Goal: Task Accomplishment & Management: Complete application form

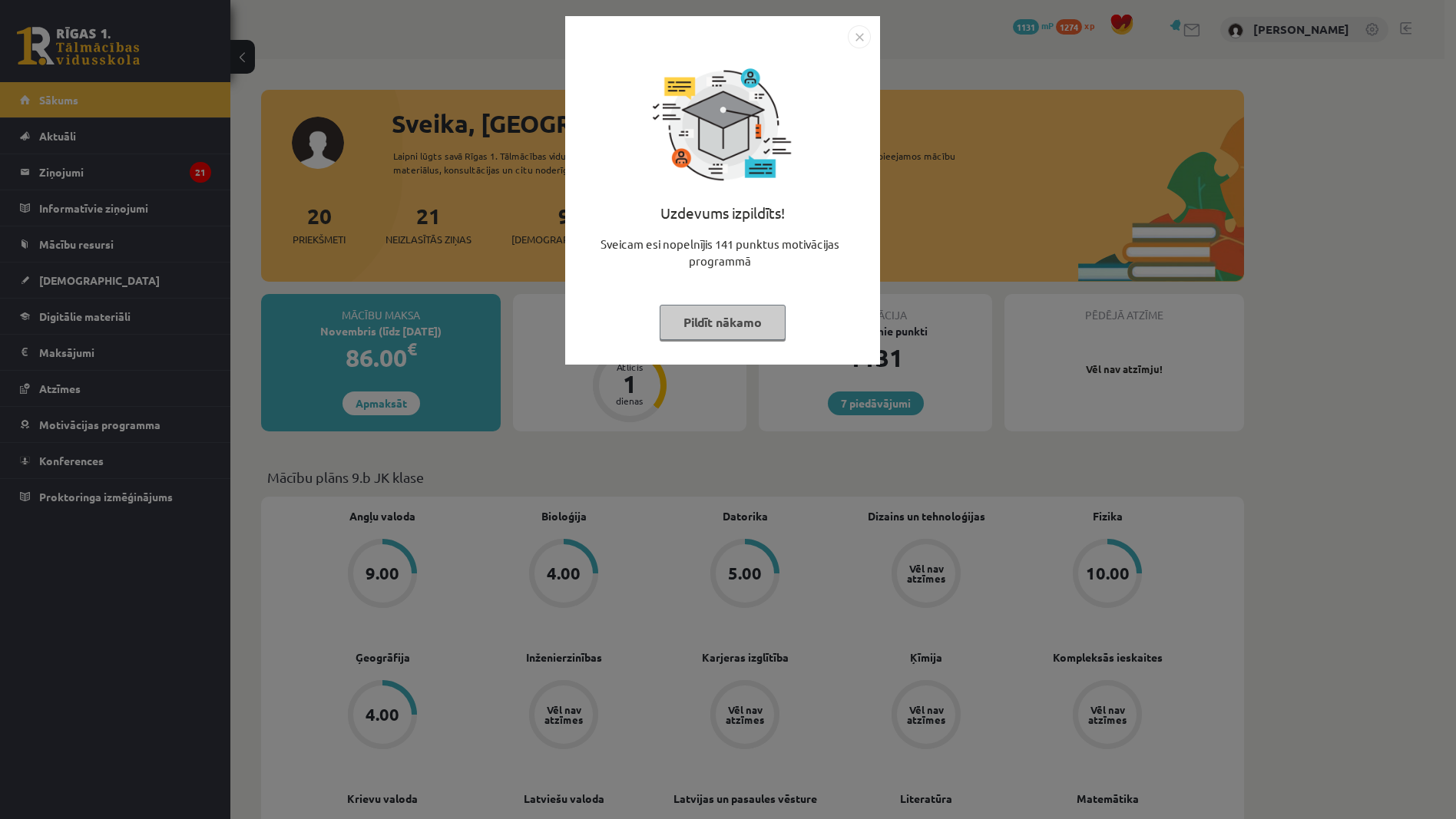
click at [735, 314] on button "Pildīt nākamo" at bounding box center [722, 323] width 126 height 35
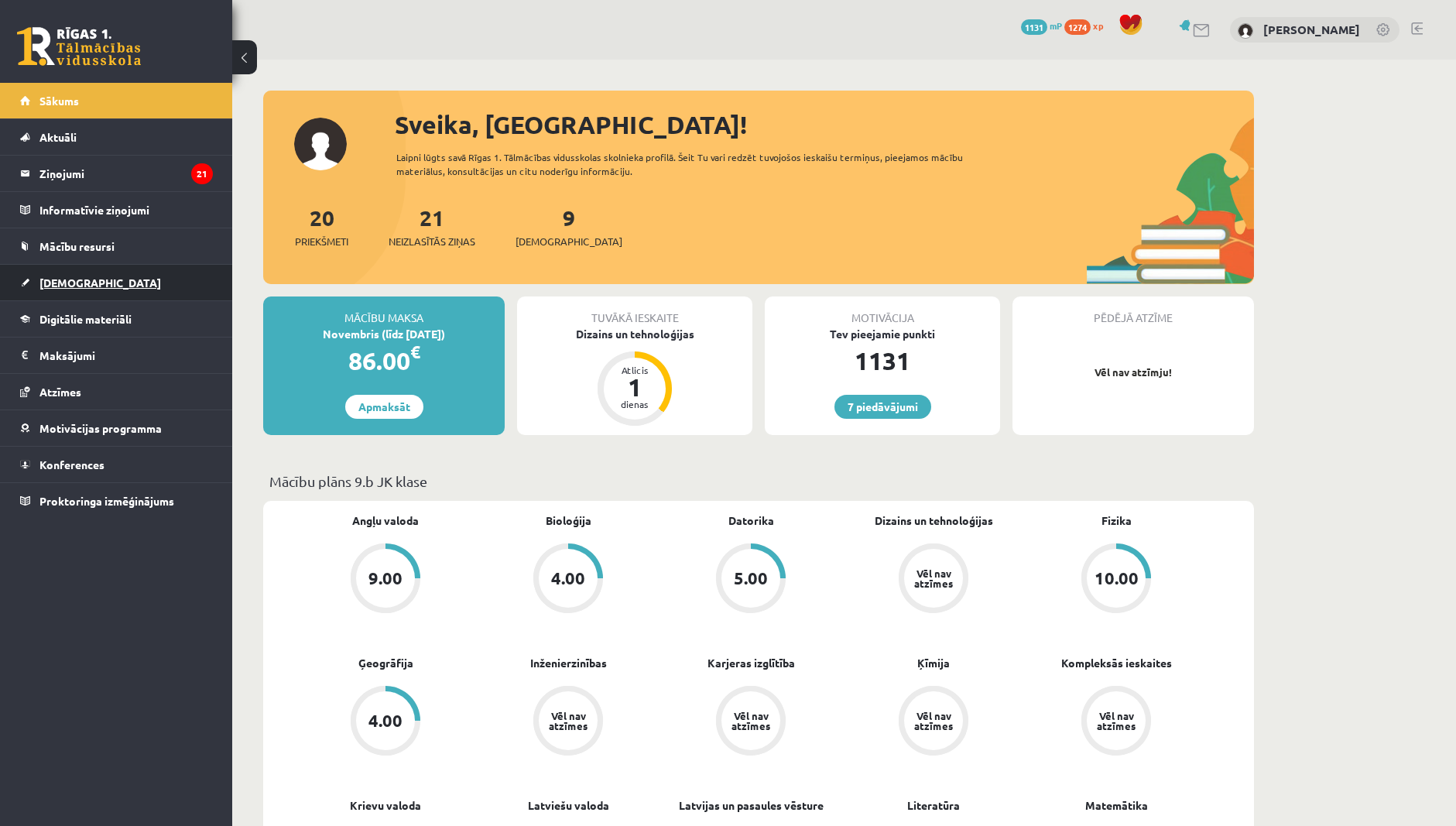
click at [101, 281] on link "[DEMOGRAPHIC_DATA]" at bounding box center [116, 282] width 193 height 35
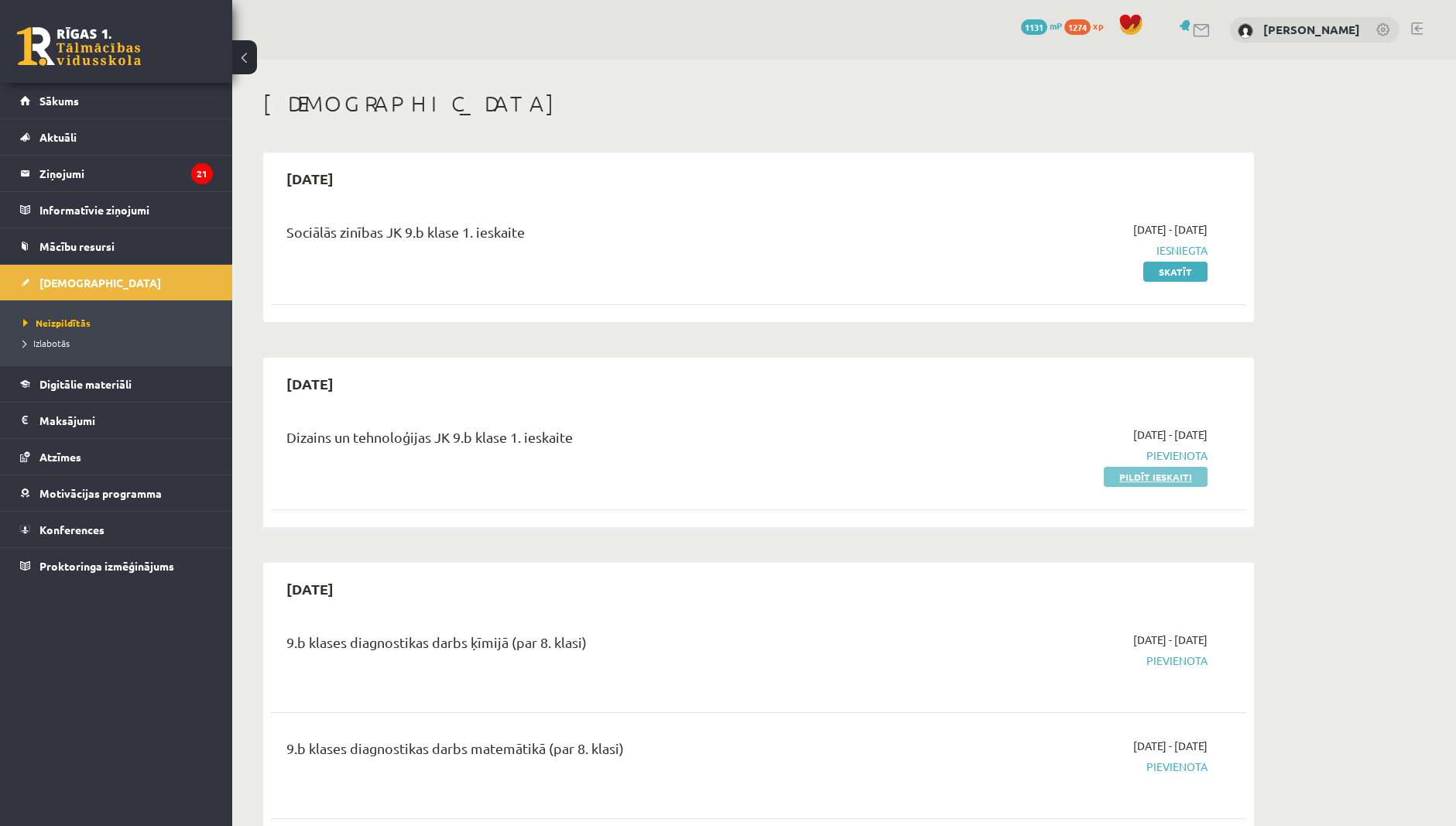
click at [1173, 475] on link "Pildīt ieskaiti" at bounding box center [1155, 477] width 104 height 20
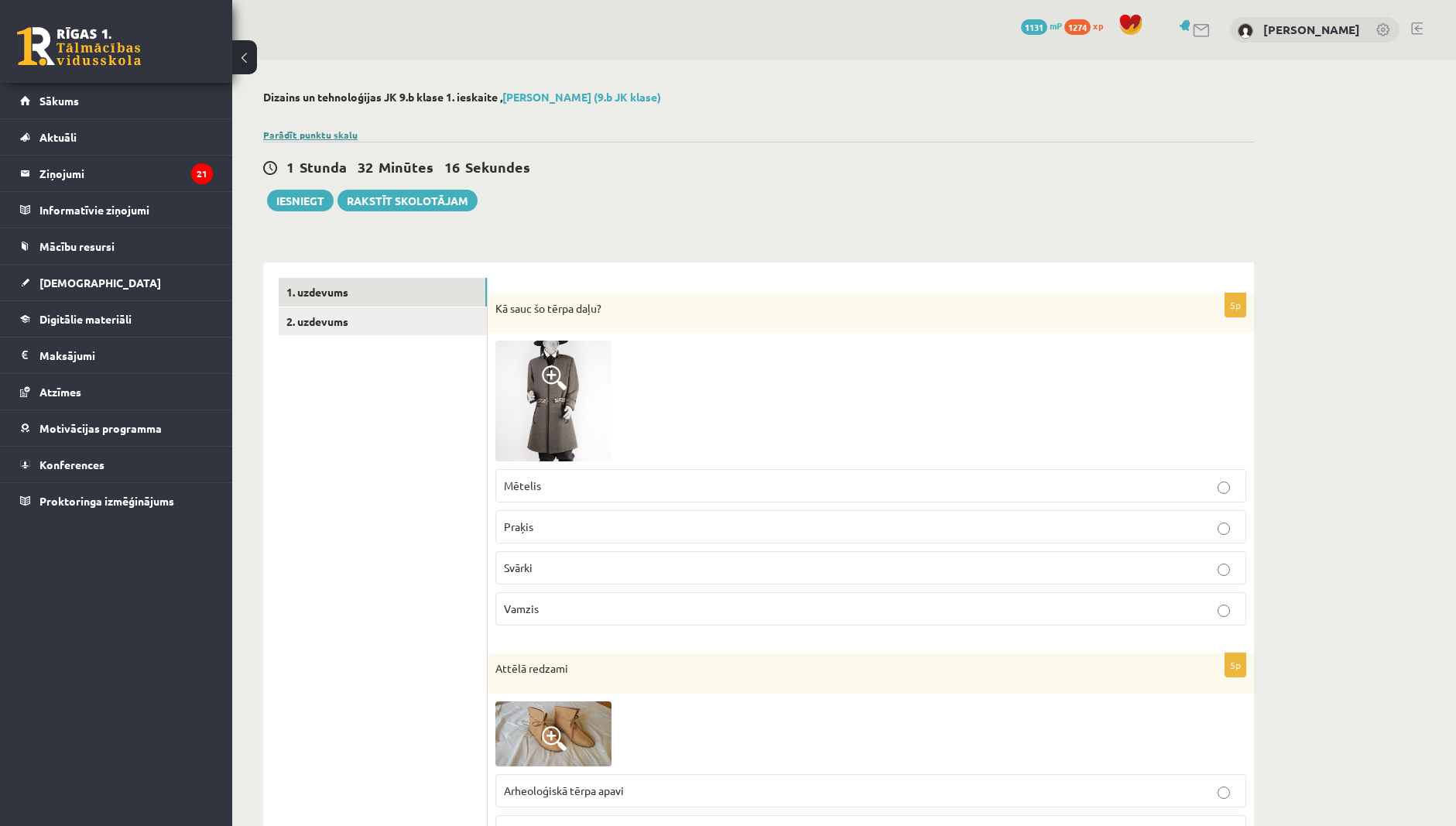
click at [317, 130] on link "Parādīt punktu skalu" at bounding box center [310, 135] width 94 height 13
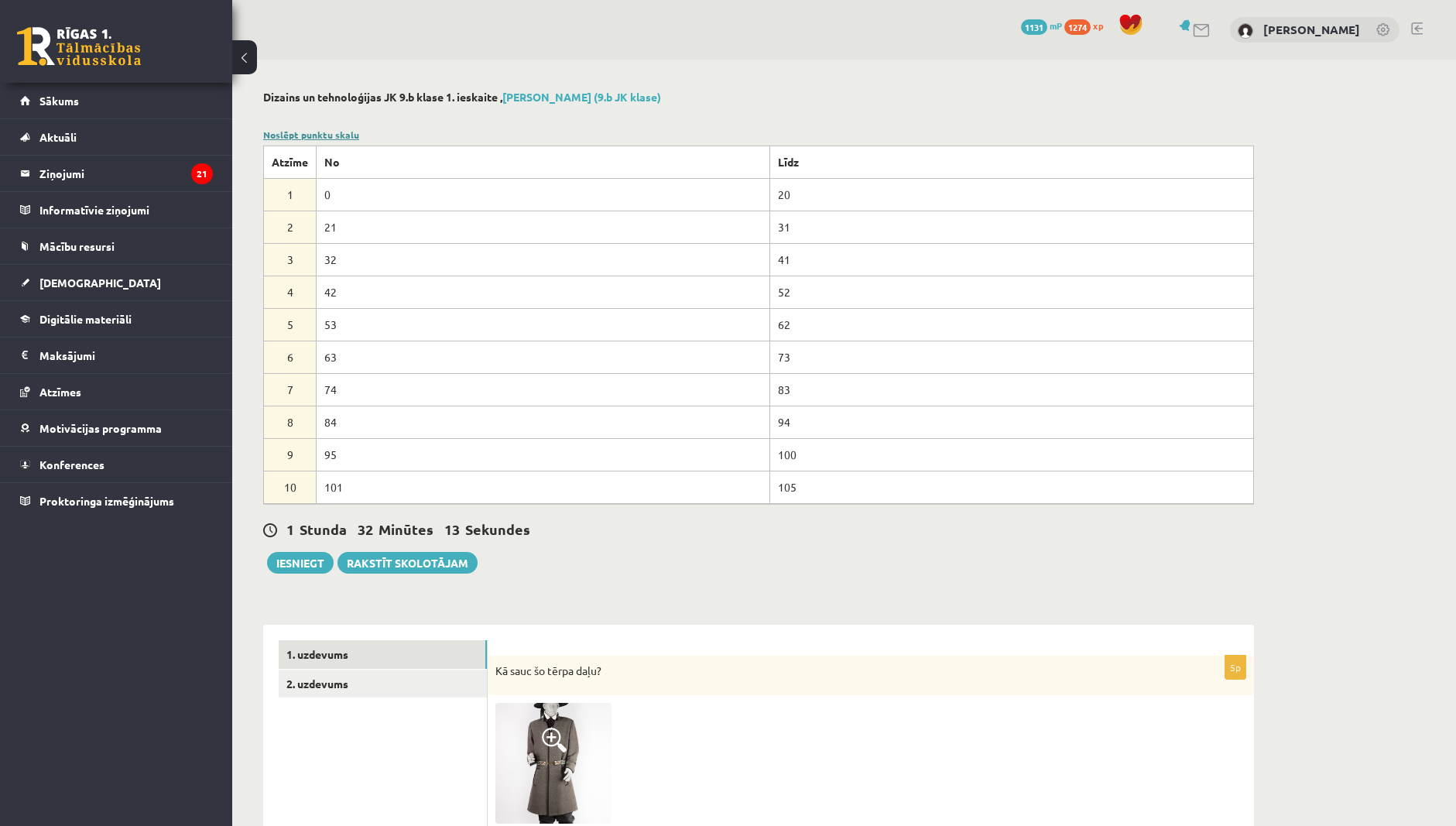
click at [318, 131] on link "Noslēpt punktu skalu" at bounding box center [311, 135] width 96 height 13
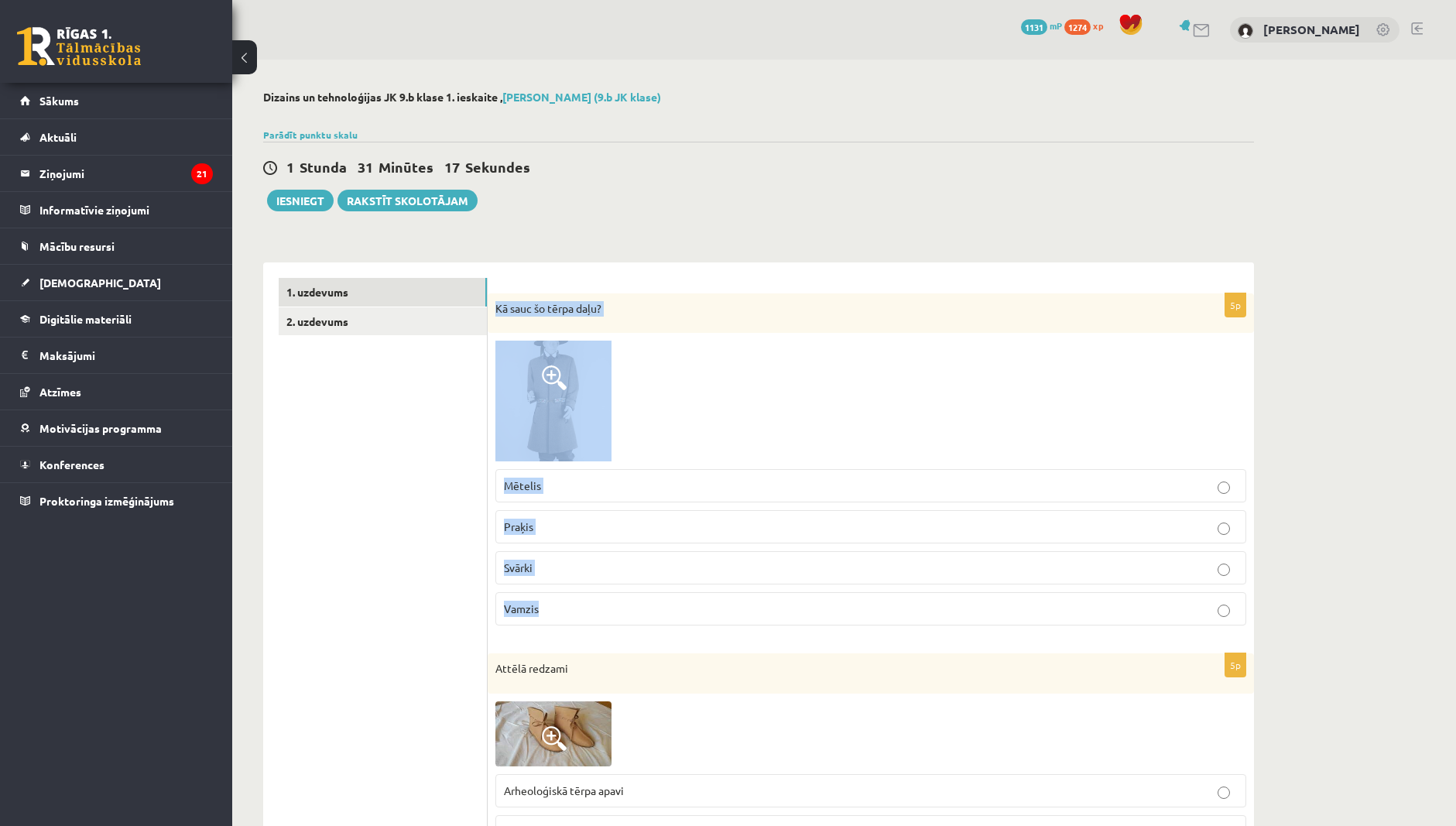
drag, startPoint x: 491, startPoint y: 308, endPoint x: 572, endPoint y: 612, distance: 314.6
click at [572, 612] on div "5p Kā sauc šo tērpa daļu? Mētelis Praķis [GEOGRAPHIC_DATA] Vamzis" at bounding box center [871, 465] width 767 height 345
copy div "Kā sauc šo tērpa daļu? Mētelis Praķis [PERSON_NAME]"
click at [587, 543] on label "Praķis" at bounding box center [870, 527] width 751 height 34
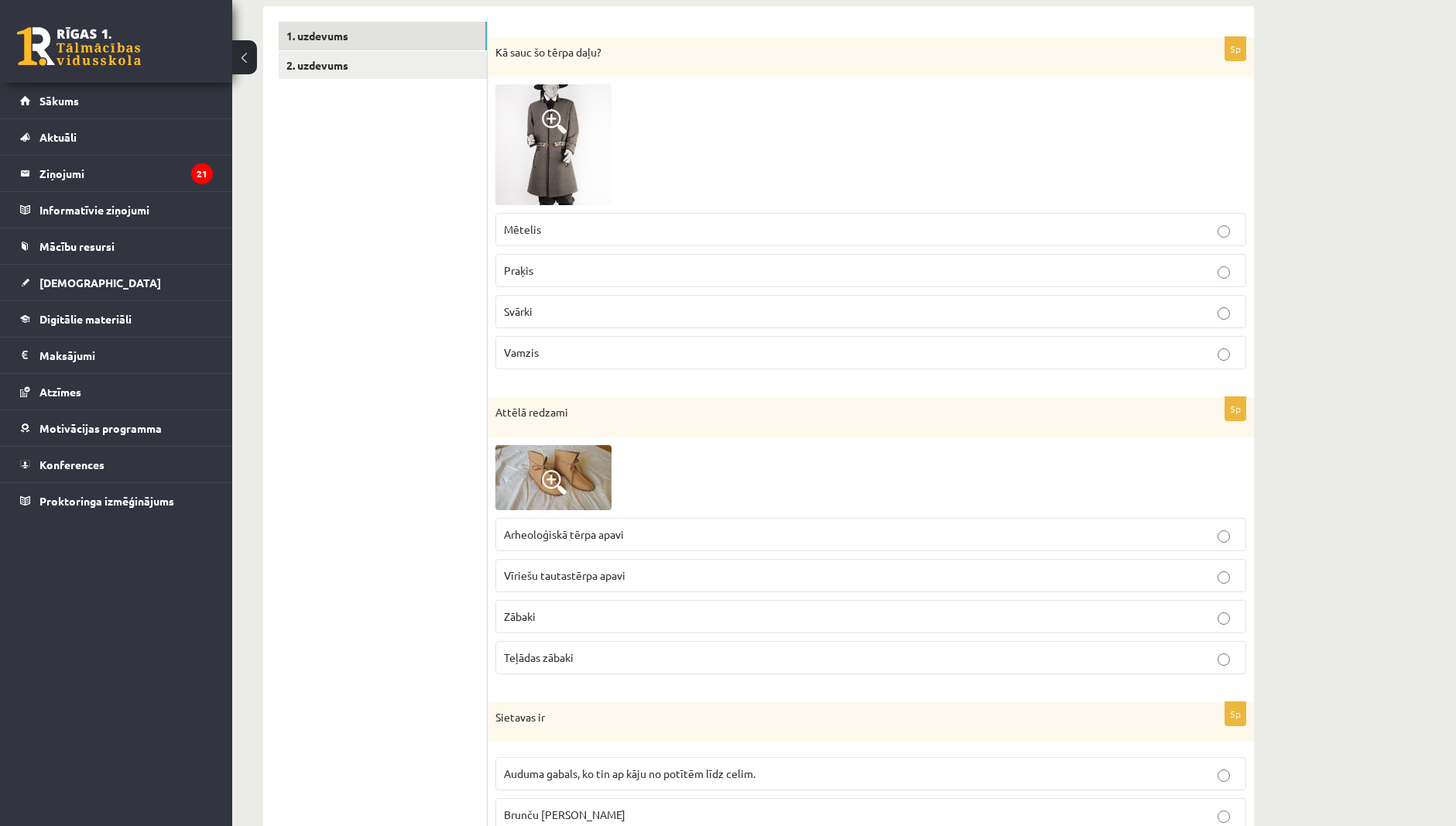
scroll to position [310, 0]
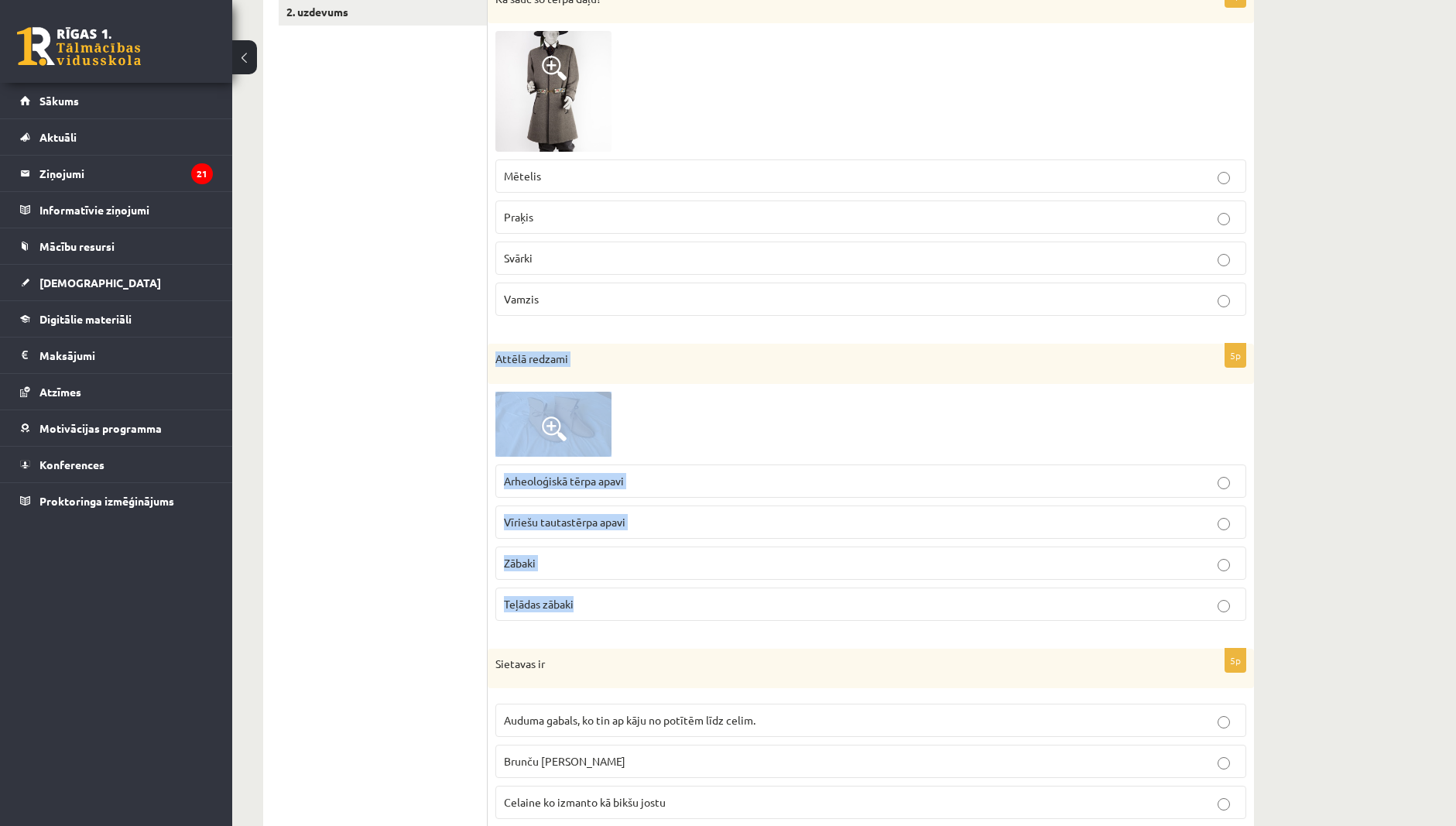
drag, startPoint x: 496, startPoint y: 357, endPoint x: 592, endPoint y: 617, distance: 277.2
click at [592, 617] on div "5p Attēlā redzami Arheoloģiskā tērpa apavi Vīriešu tautastērpa apavi [GEOGRAPHI…" at bounding box center [871, 489] width 767 height 290
copy div "Attēlā redzami Arheoloģiskā tērpa apavi Vīriešu tautastērpa apavi Zābaki Teļāda…"
click at [566, 425] on span at bounding box center [554, 428] width 24 height 24
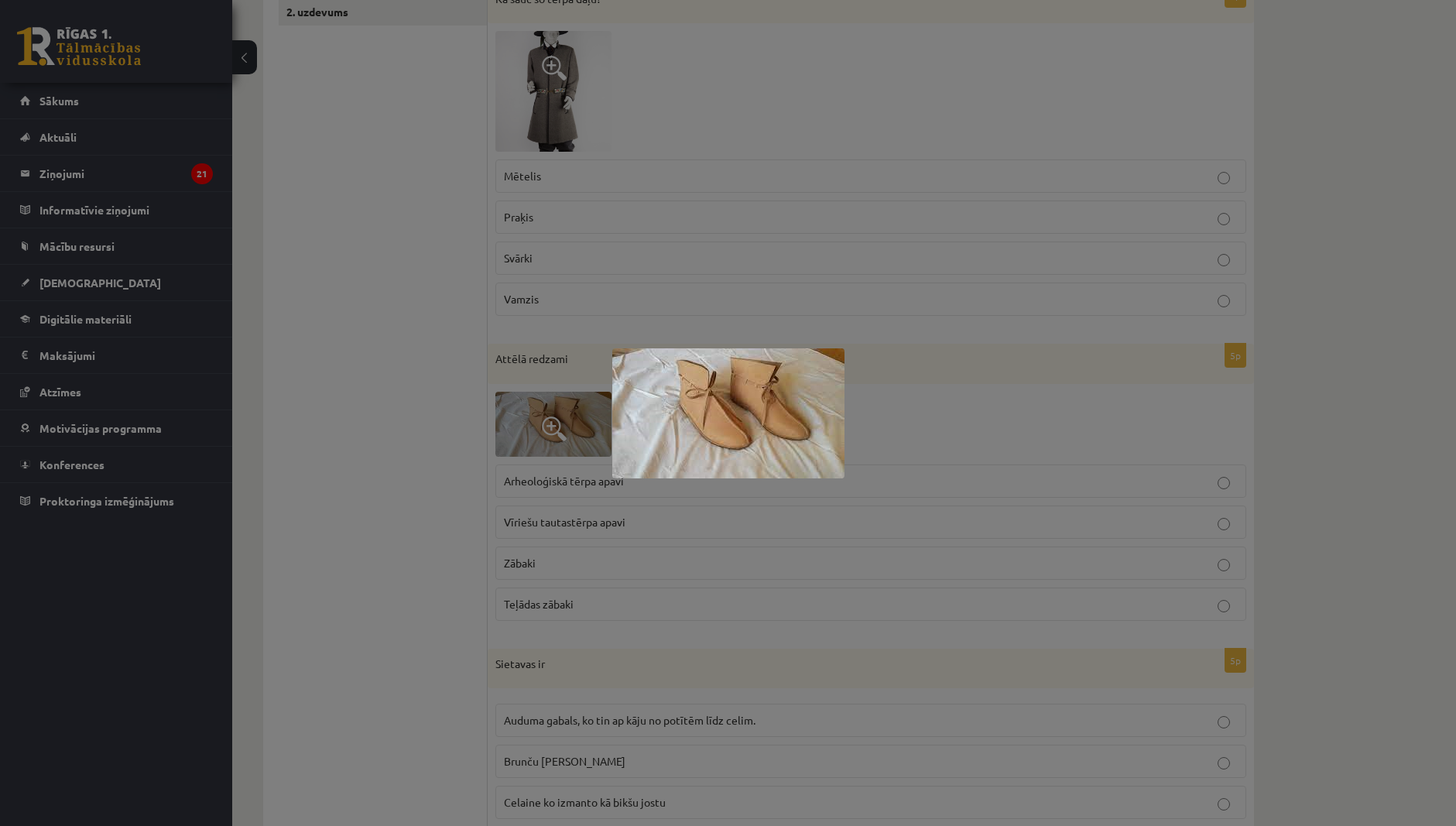
click at [596, 501] on div at bounding box center [728, 413] width 1456 height 826
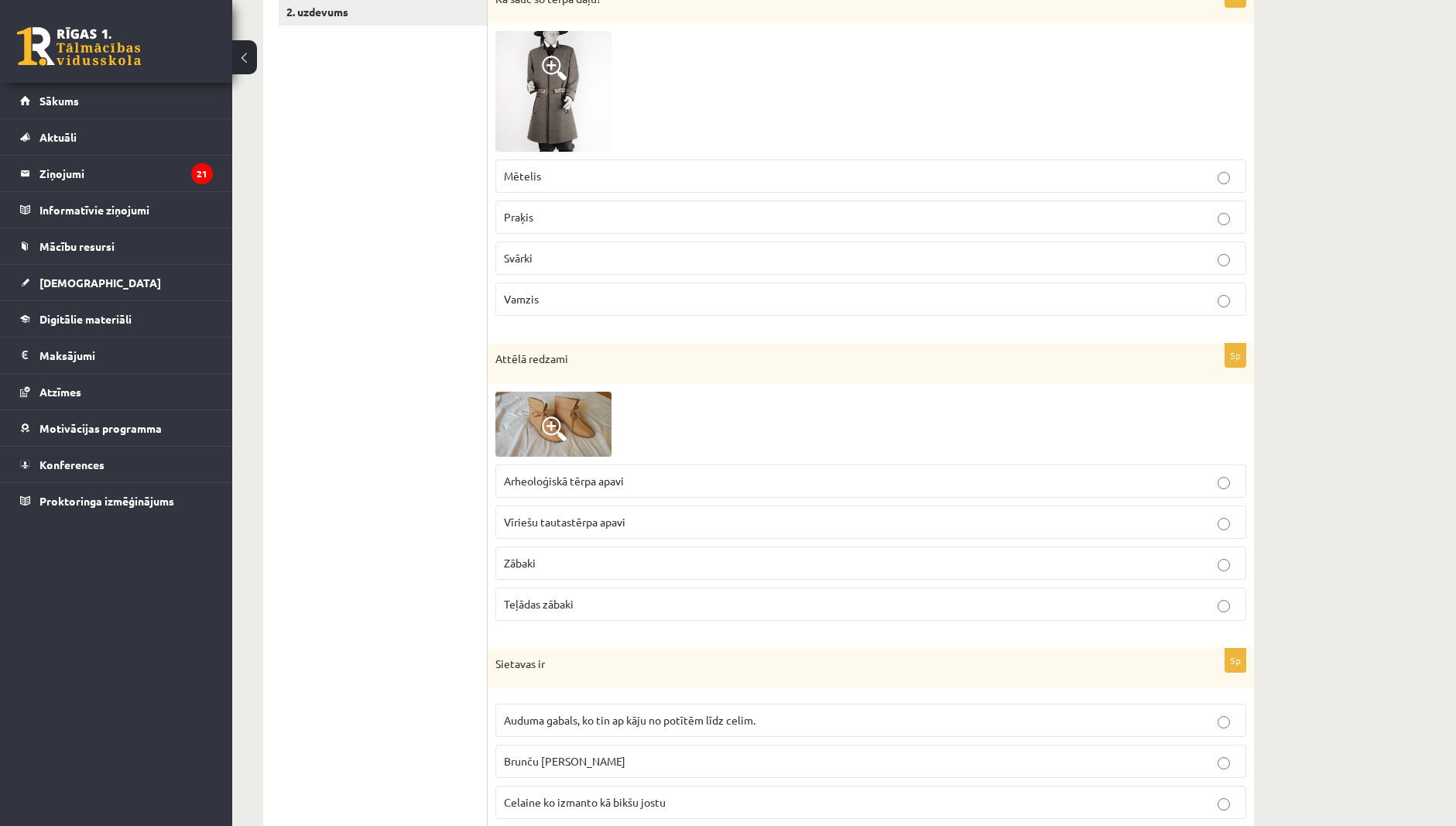
click at [593, 491] on label "Arheoloģiskā tērpa apavi" at bounding box center [870, 481] width 751 height 34
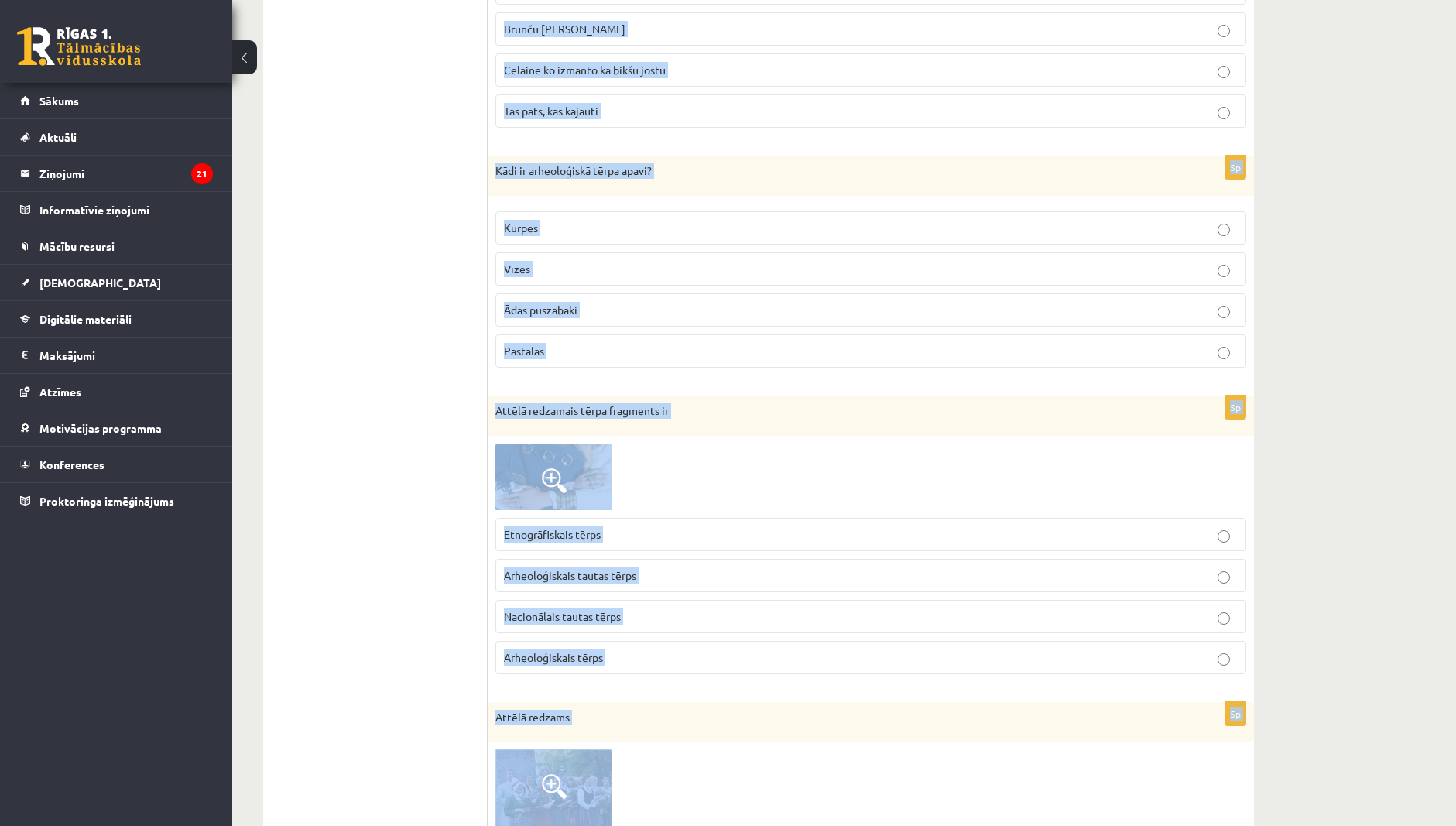
scroll to position [1168, 0]
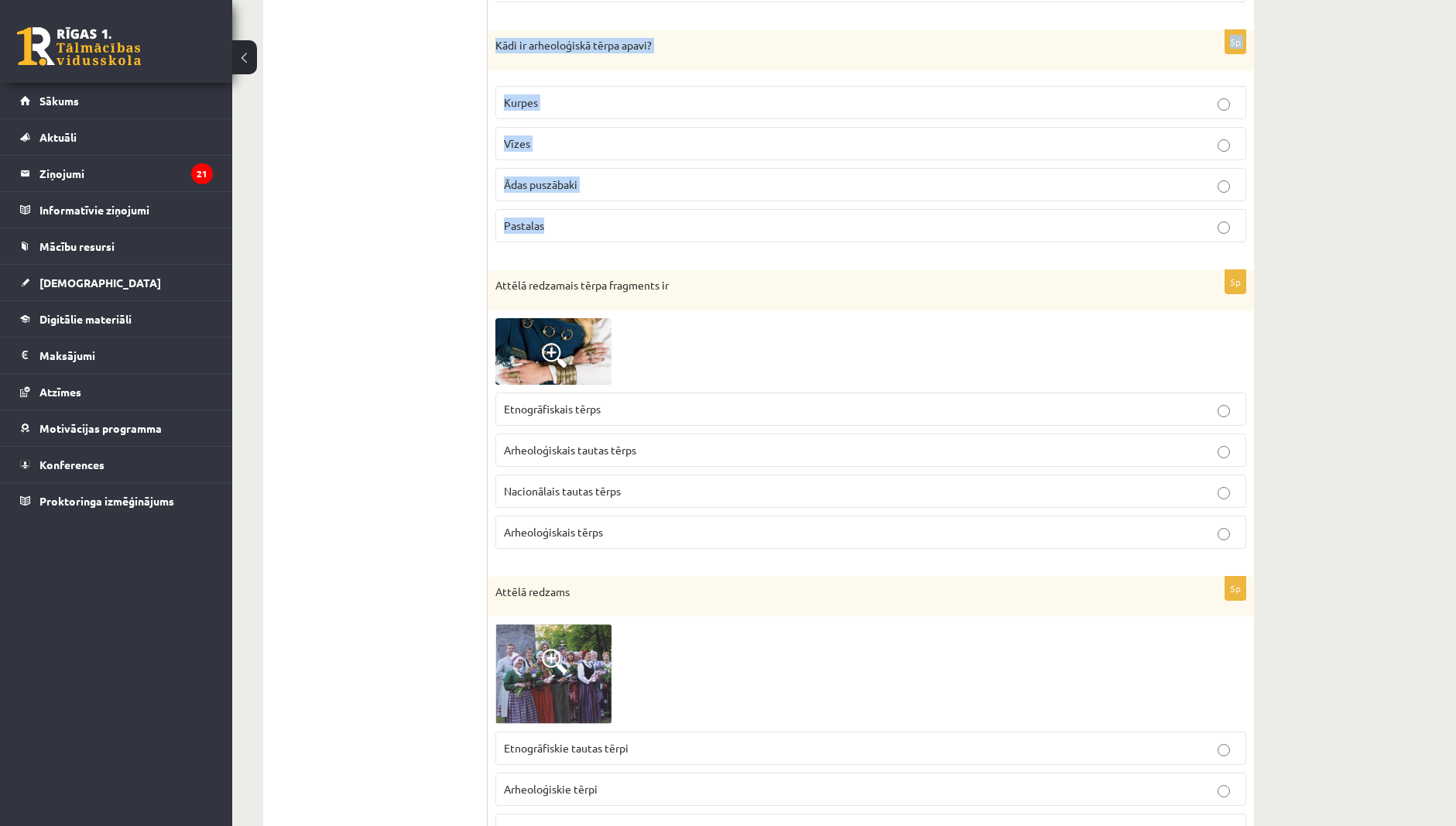
drag, startPoint x: 494, startPoint y: 355, endPoint x: 587, endPoint y: 245, distance: 144.0
click at [587, 245] on form "5p Kā sauc šo tērpa daļu? Mētelis Praķis [GEOGRAPHIC_DATA] Vamzis 5p Attēlā red…" at bounding box center [870, 389] width 736 height 2558
copy form "Sietavas ir Auduma gabals, ko tin ap kāju no potītēm [PERSON_NAME]. Brunču jost…"
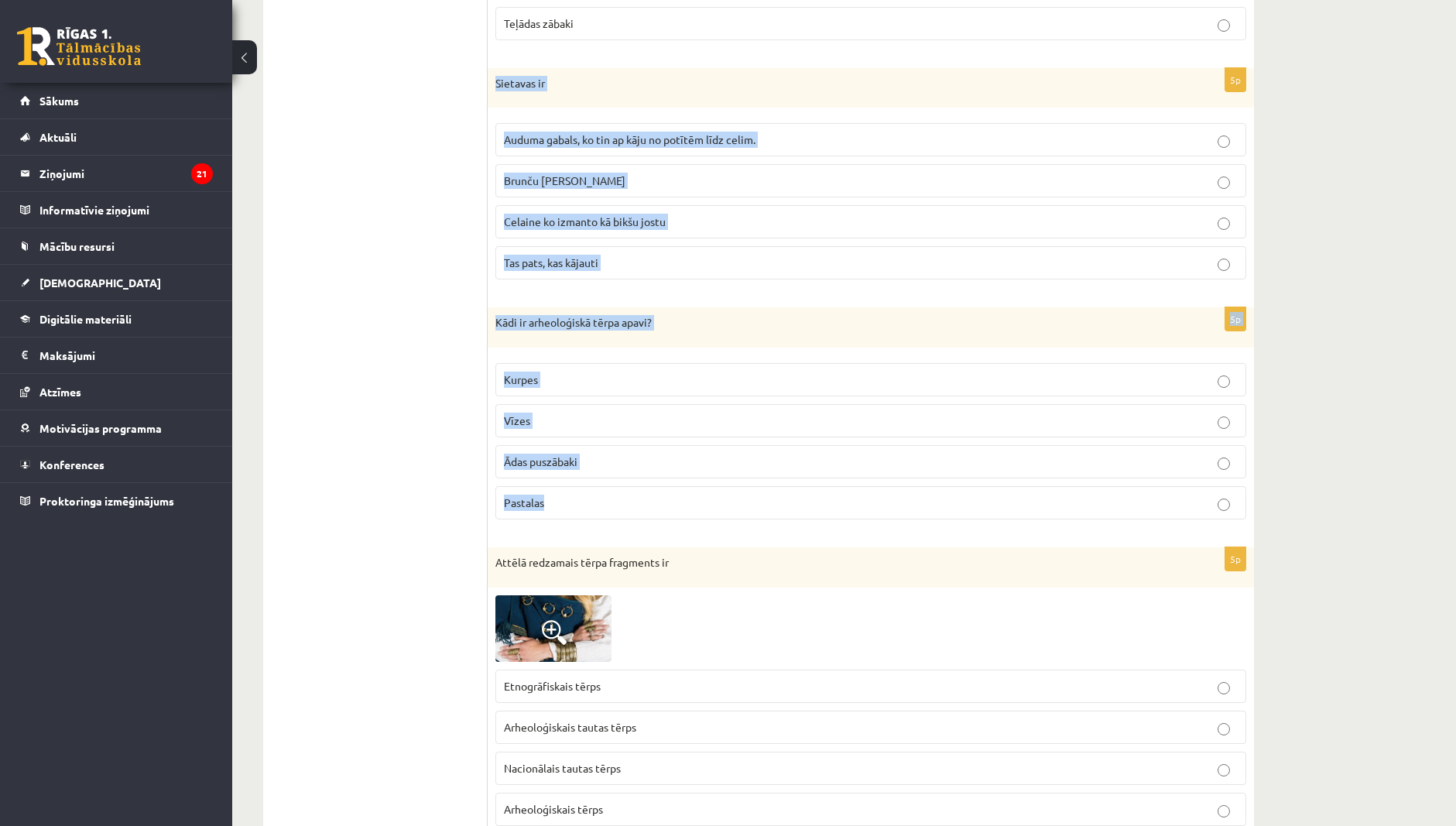
scroll to position [858, 0]
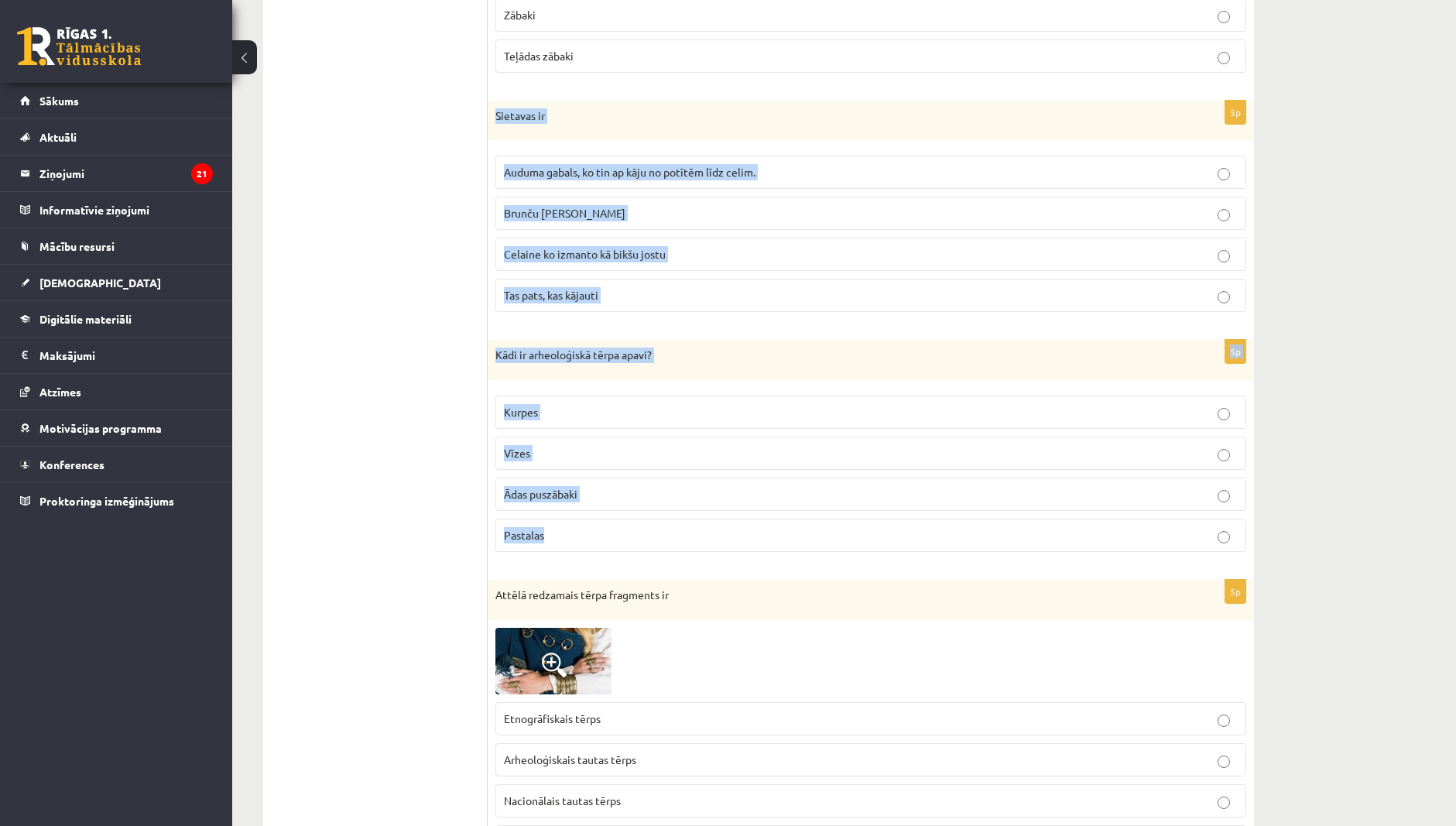
click at [602, 164] on label "Auduma gabals, ko tin ap kāju no potītēm līdz celim." at bounding box center [870, 173] width 751 height 34
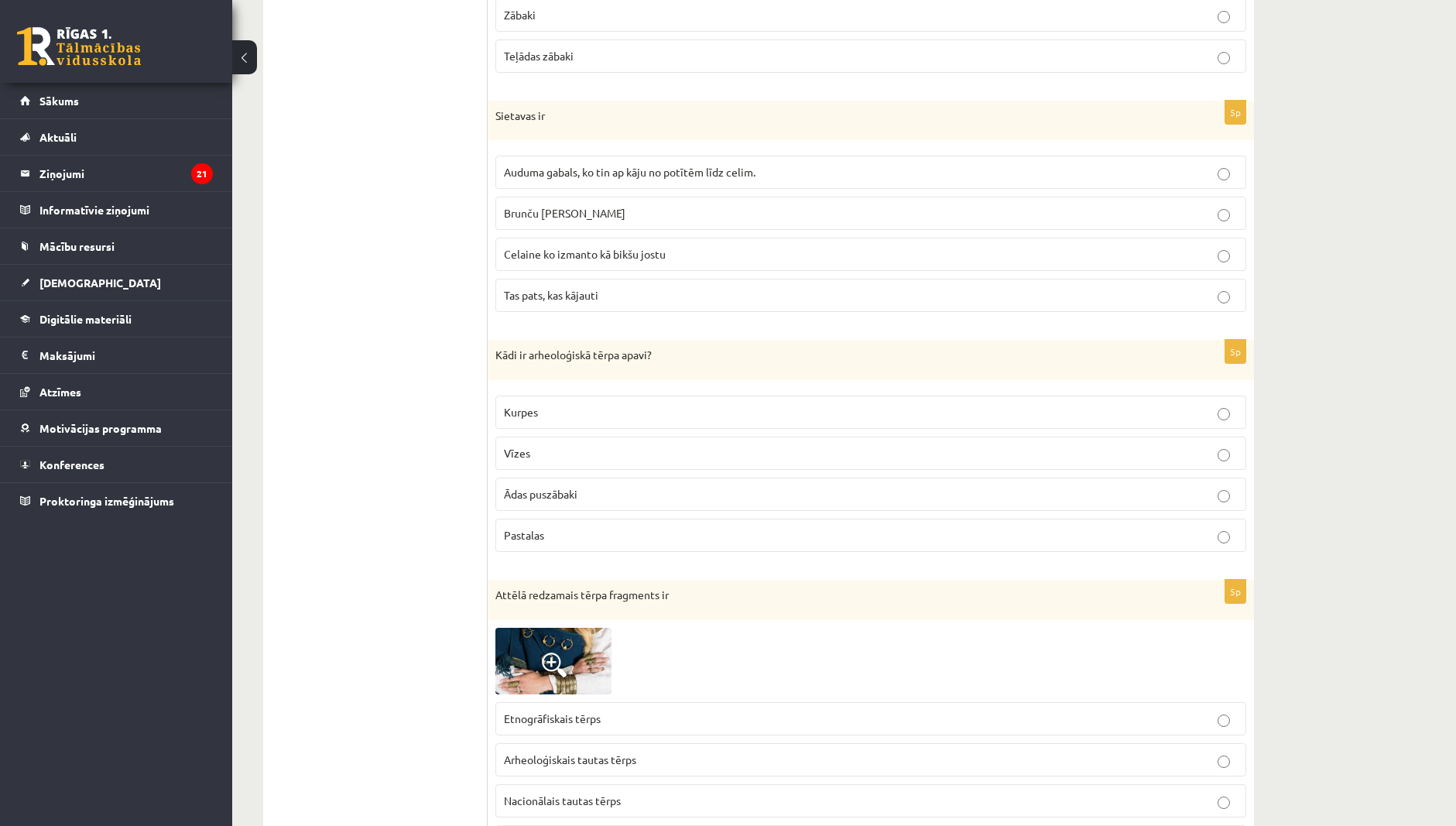
click at [622, 538] on p "Pastalas" at bounding box center [870, 535] width 734 height 16
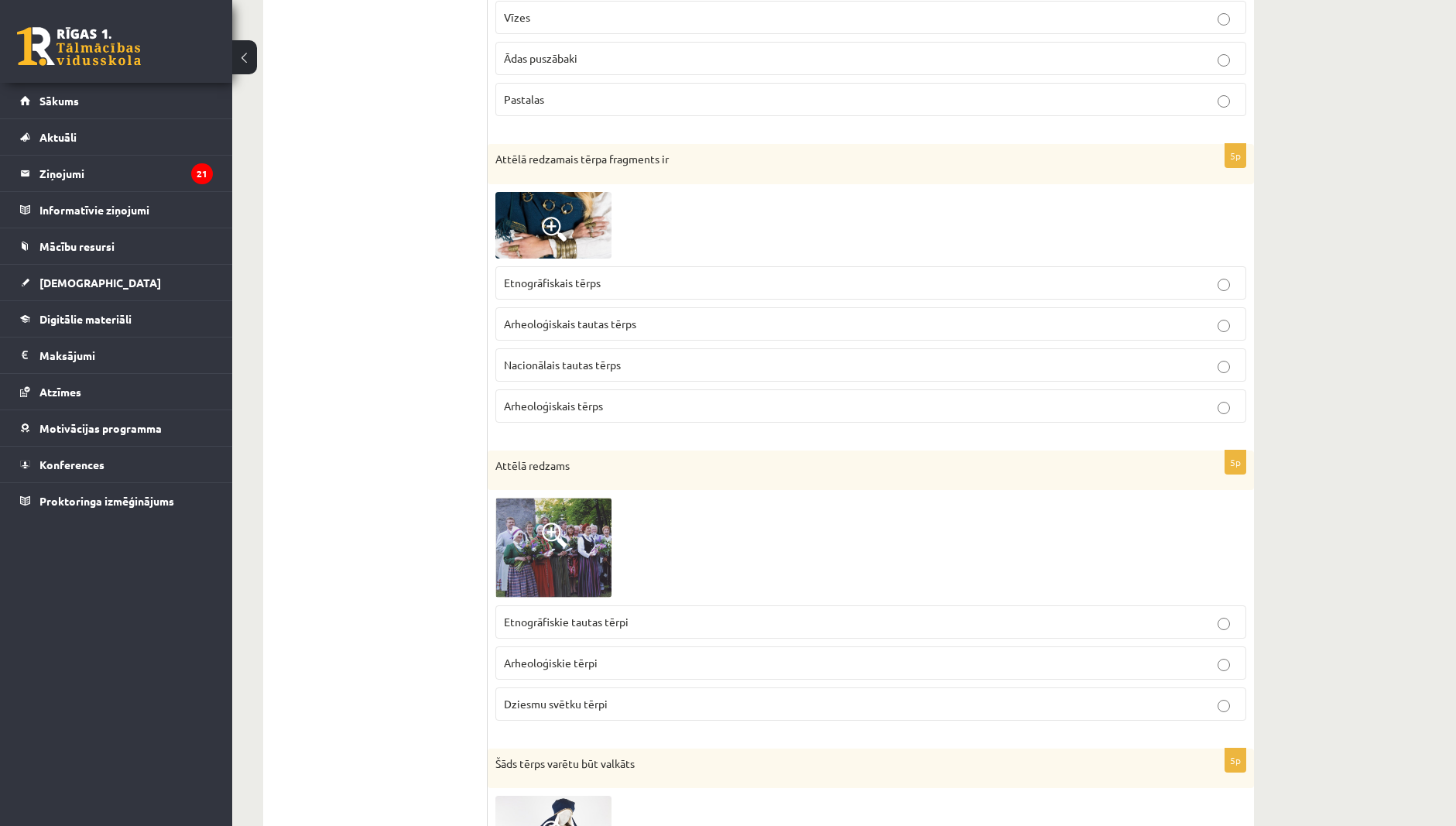
scroll to position [1322, 0]
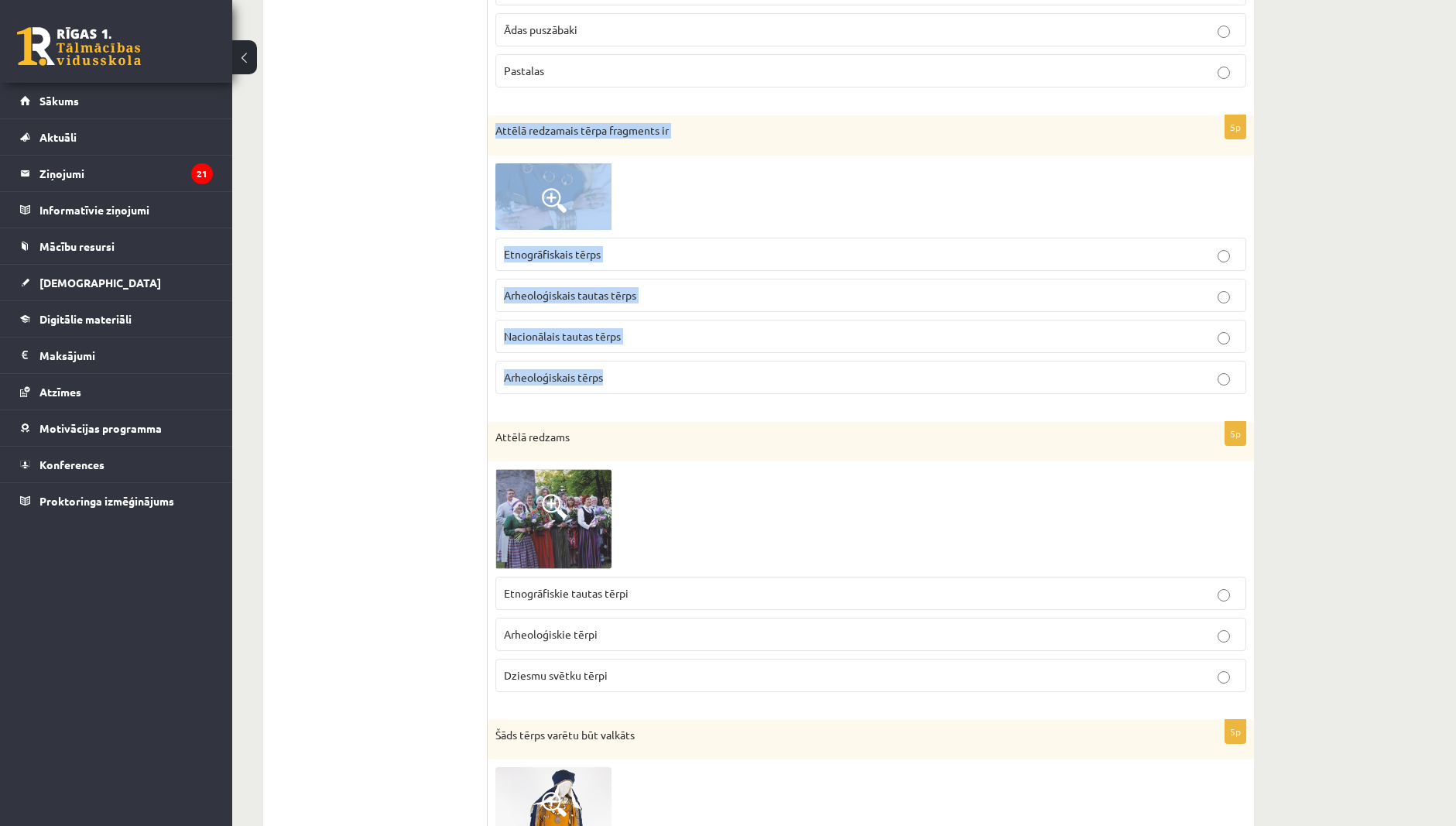
drag, startPoint x: 495, startPoint y: 119, endPoint x: 613, endPoint y: 373, distance: 280.1
click at [613, 373] on div "5p Attēlā redzamais tērpa fragments ir Etnogrāfiskais tērps Arheoloģiskais taut…" at bounding box center [871, 260] width 767 height 291
copy div "Attēlā redzamais tērpa fragments ir Etnogrāfiskais tērps Arheoloģiskais tautas …"
click at [677, 370] on p "Arheoloģiskais tērps" at bounding box center [870, 377] width 734 height 16
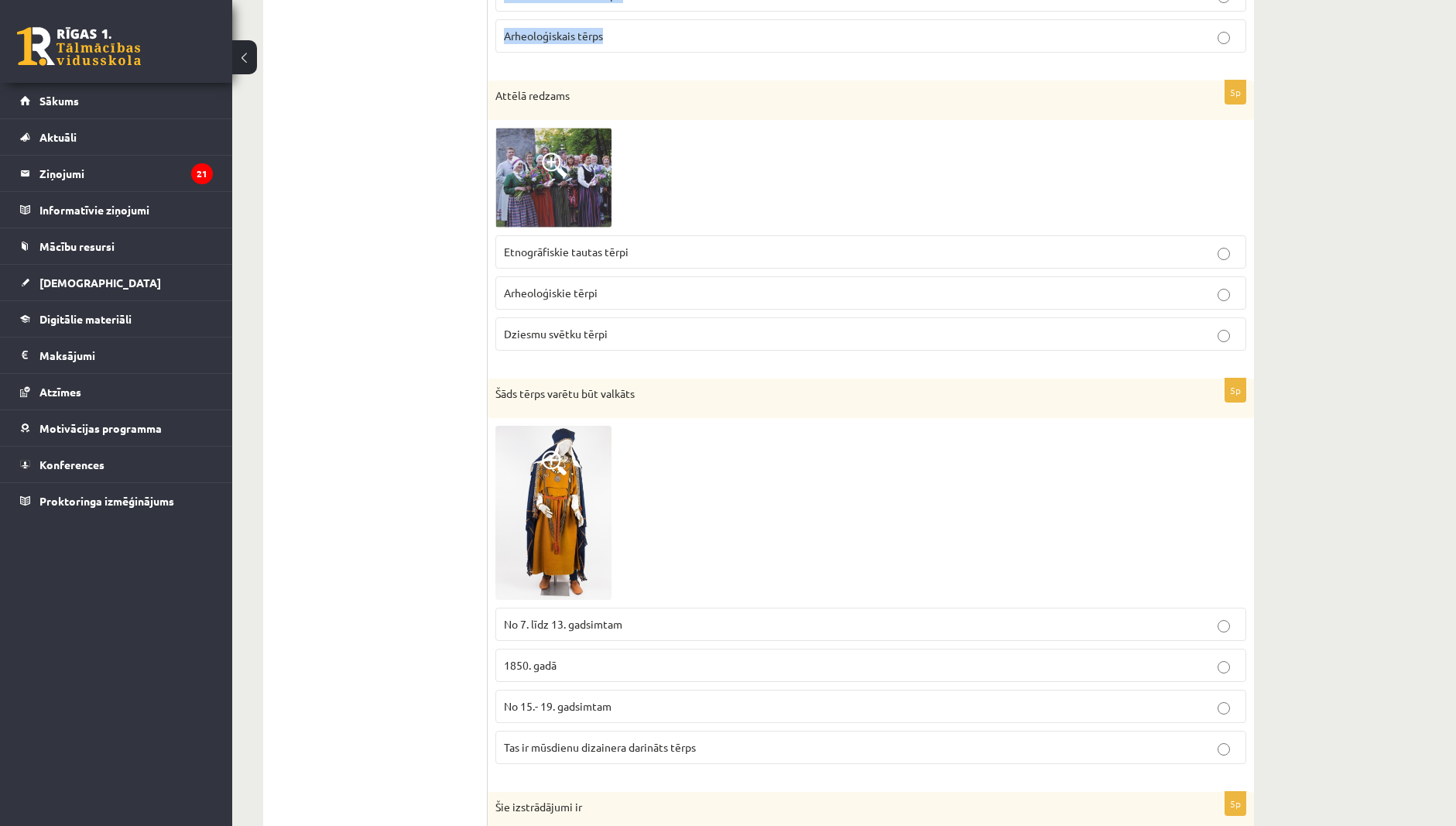
scroll to position [1633, 0]
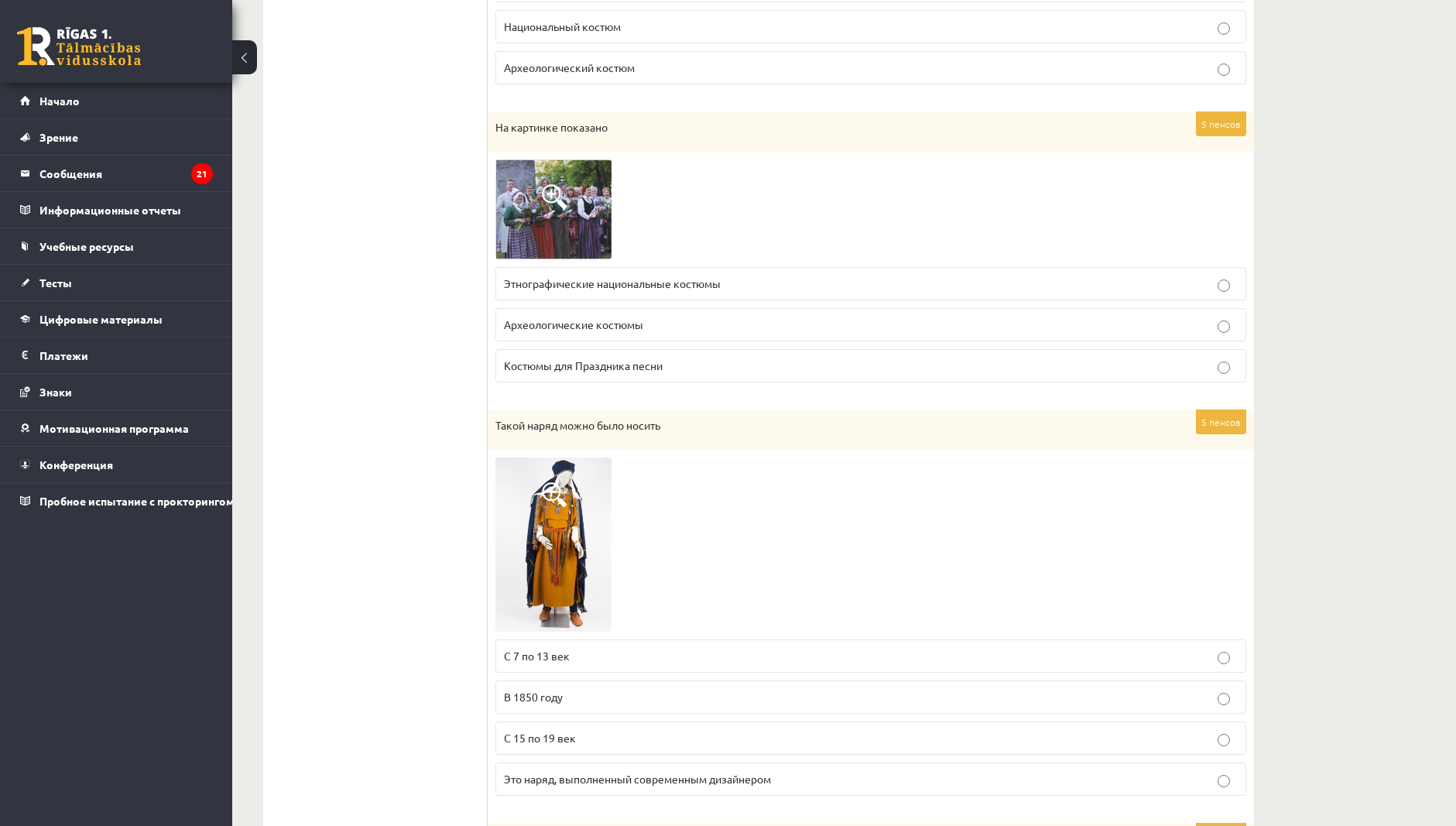
click at [720, 282] on span "Этнографические национальные костюмы" at bounding box center [612, 283] width 217 height 14
click at [680, 367] on p "Костюмы для Праздника песни" at bounding box center [870, 365] width 734 height 16
click at [682, 282] on span "Этнографические национальные костюмы" at bounding box center [612, 283] width 217 height 14
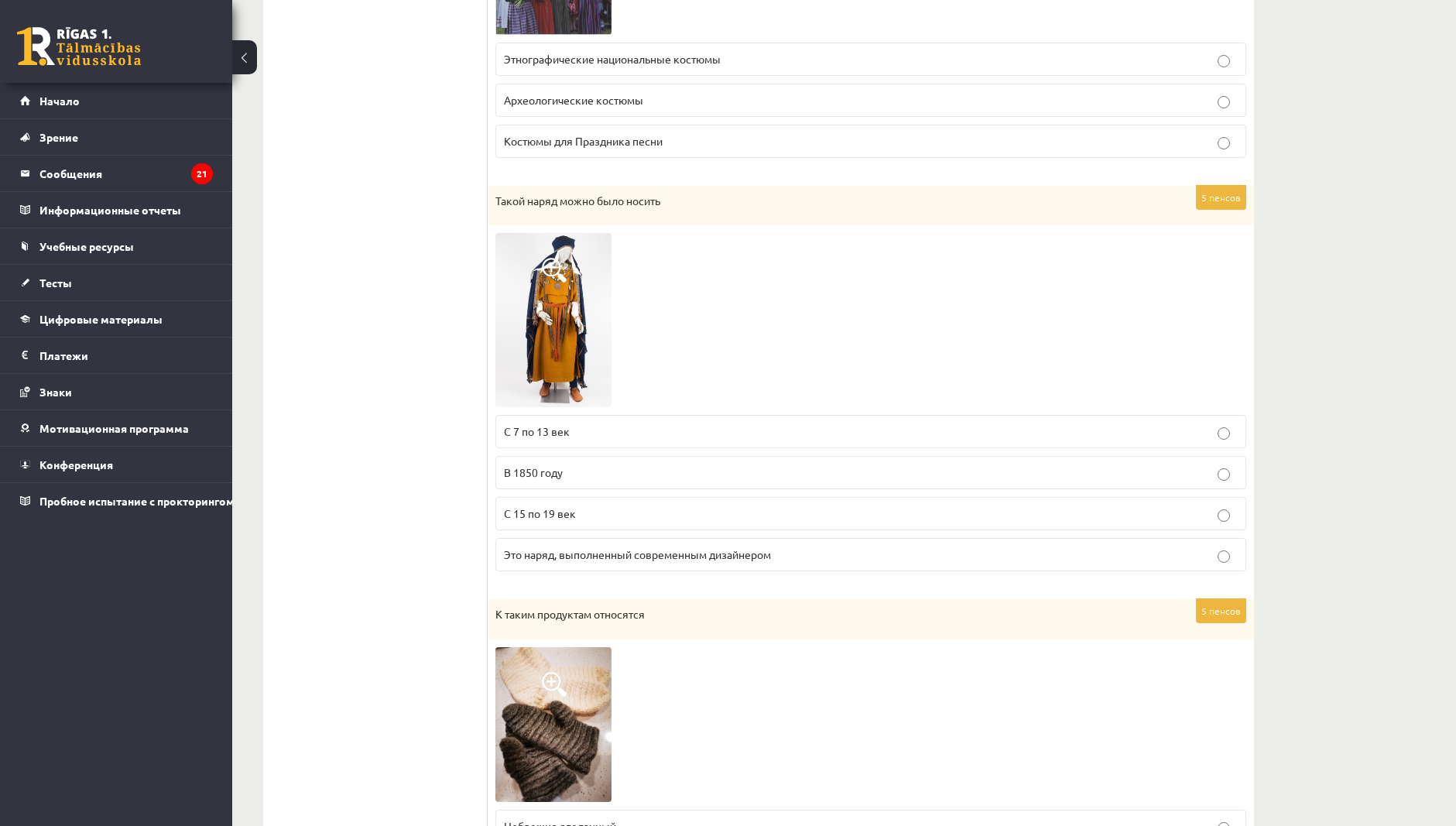
scroll to position [1942, 0]
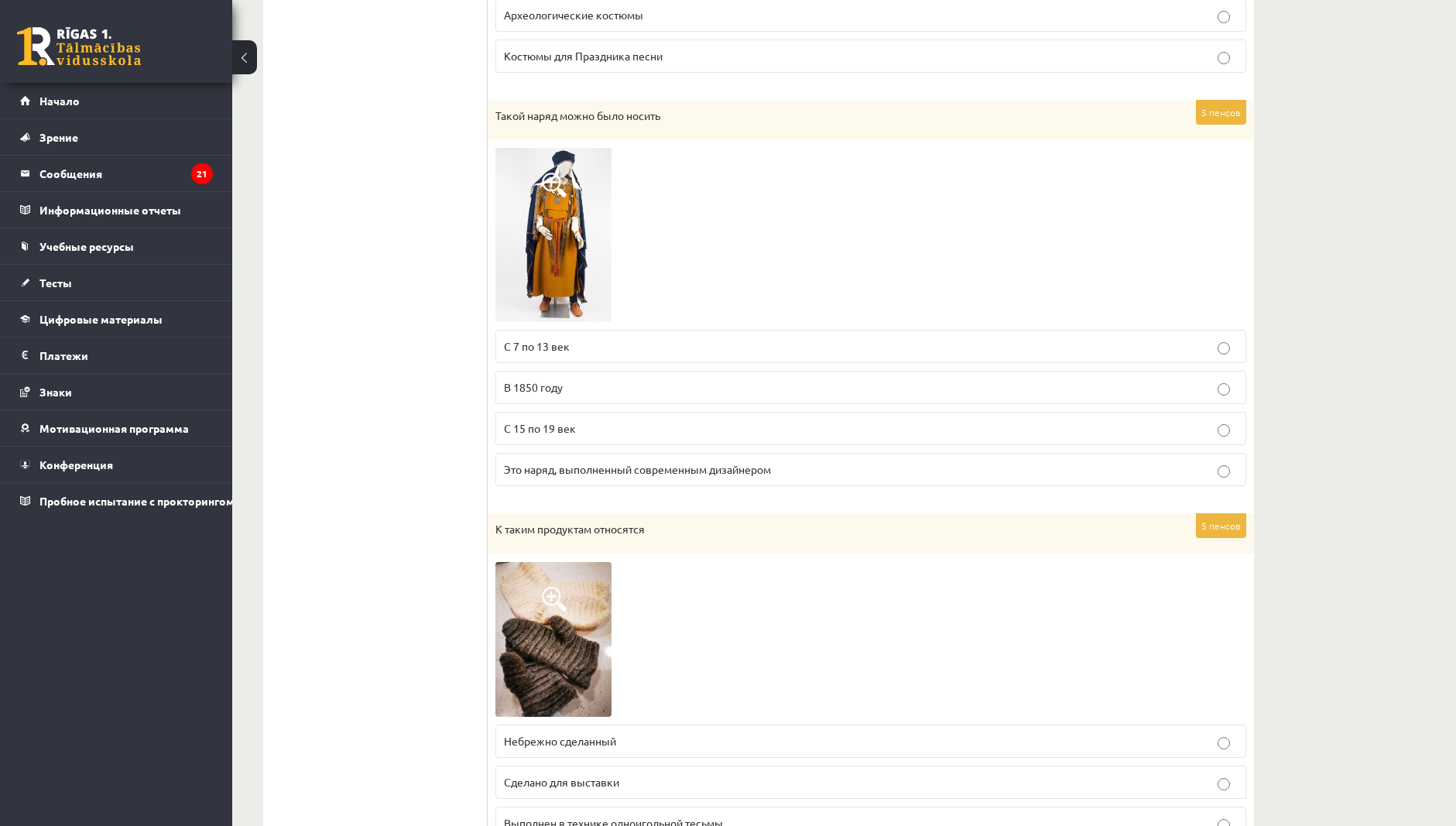
click at [629, 381] on p "В 1850 году" at bounding box center [870, 387] width 734 height 16
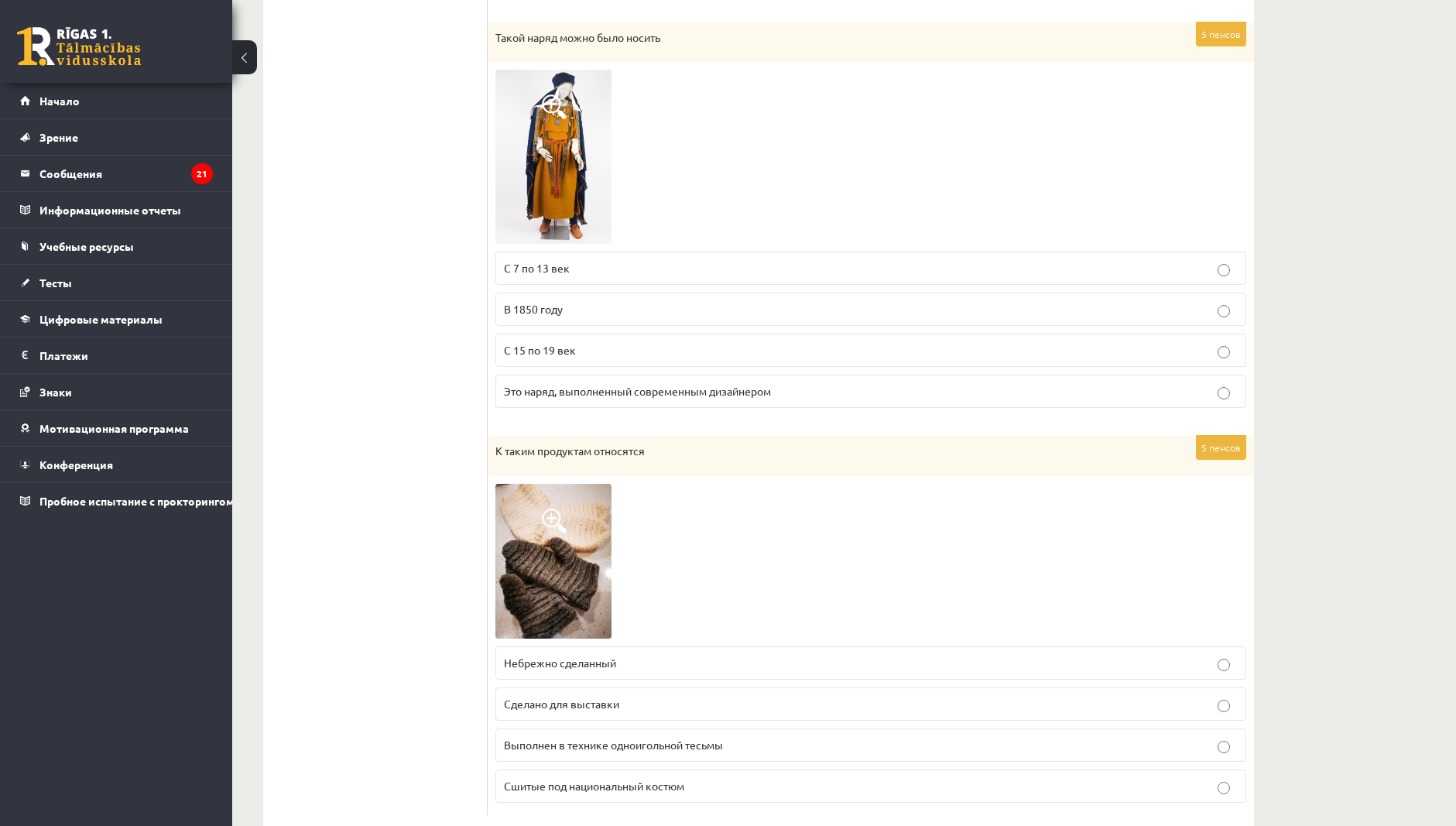
scroll to position [2057, 0]
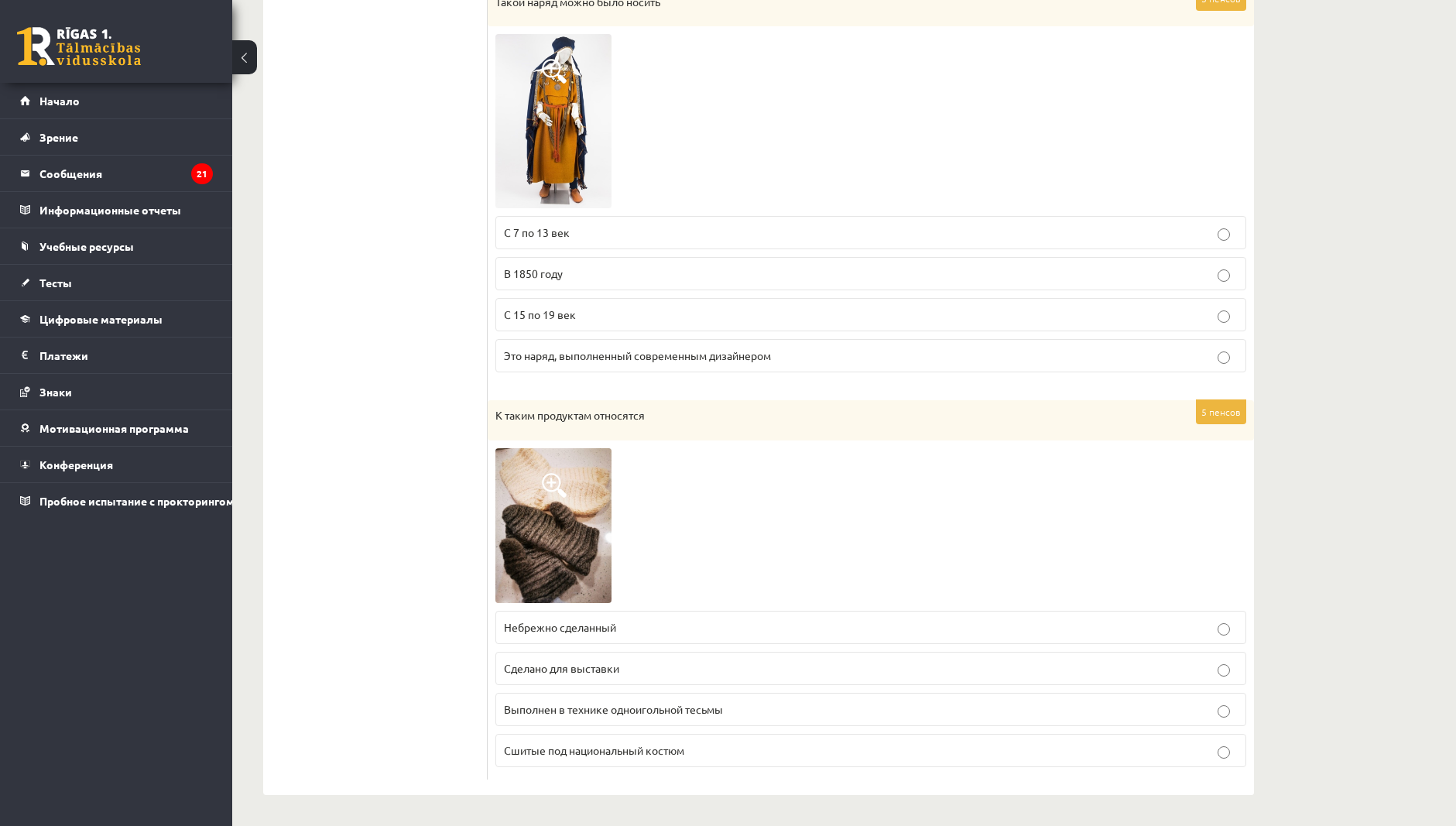
click at [613, 302] on label "С 15 по 19 век" at bounding box center [870, 315] width 751 height 34
click at [624, 234] on p "С 7 по 13 век" at bounding box center [870, 232] width 734 height 16
click at [624, 275] on p "В 1850 году" at bounding box center [870, 273] width 734 height 16
click at [682, 666] on p "Сделано для выставки" at bounding box center [870, 668] width 734 height 16
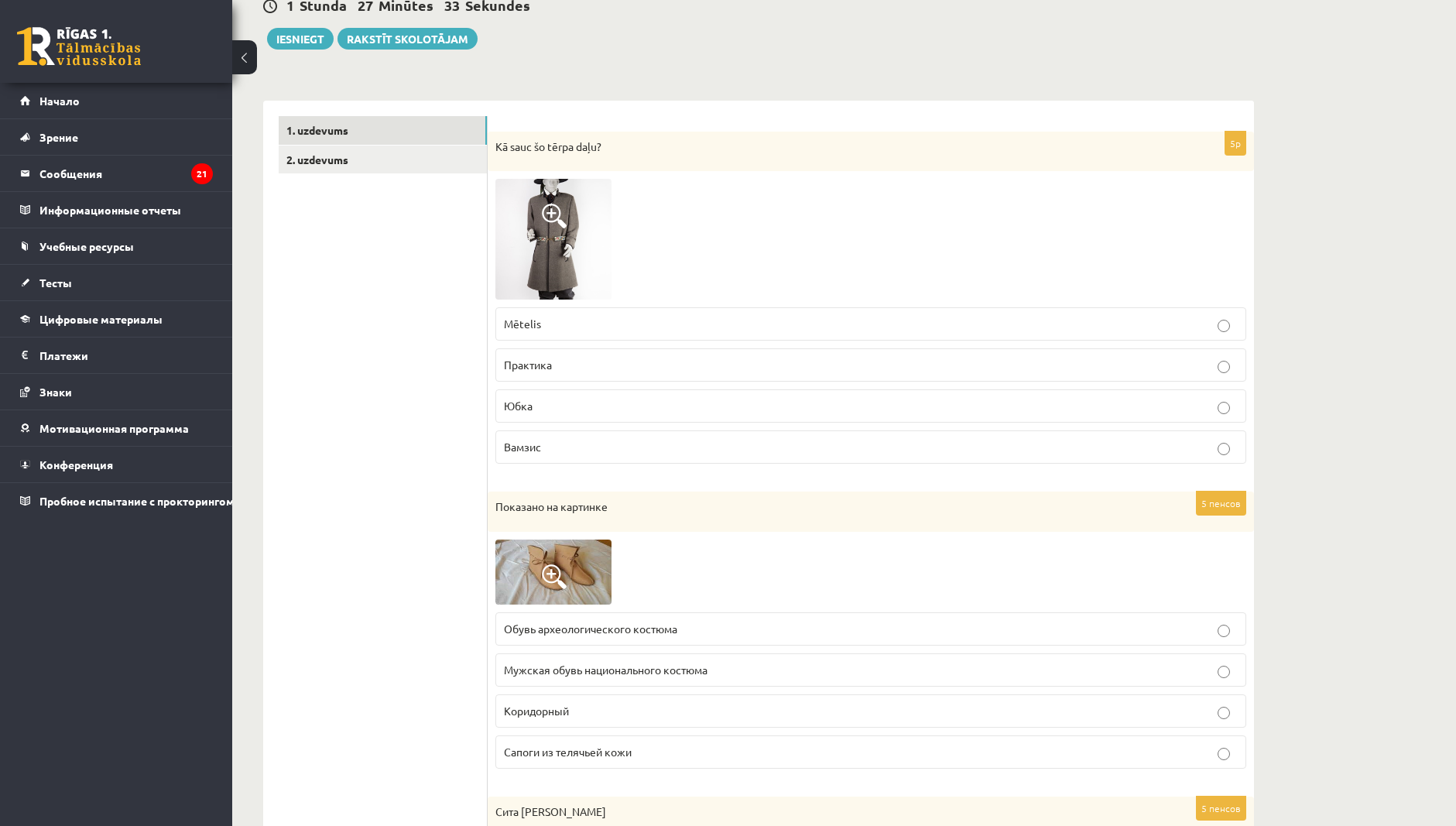
scroll to position [0, 0]
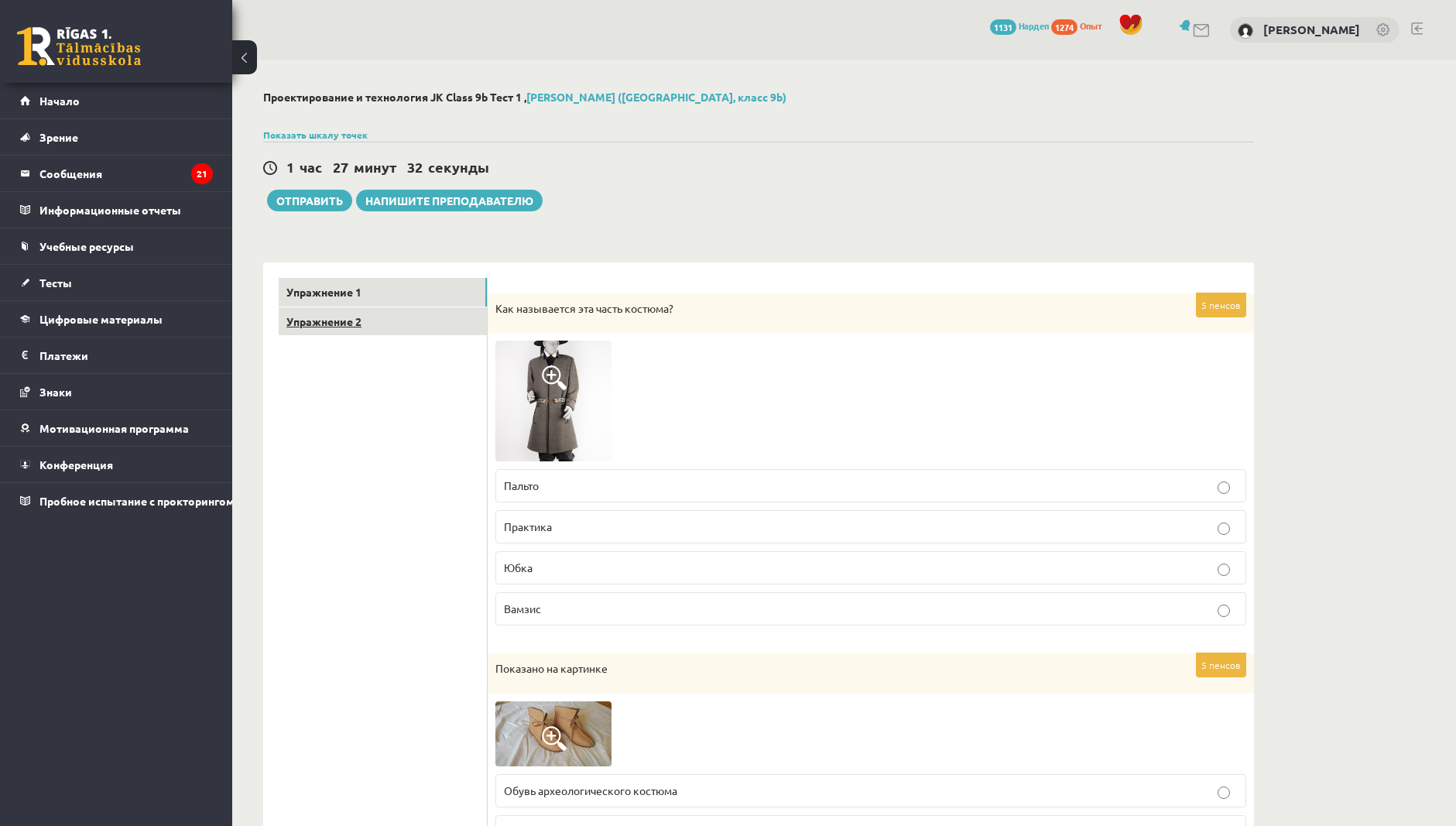
click at [435, 322] on link "Упражнение 2" at bounding box center [383, 322] width 208 height 29
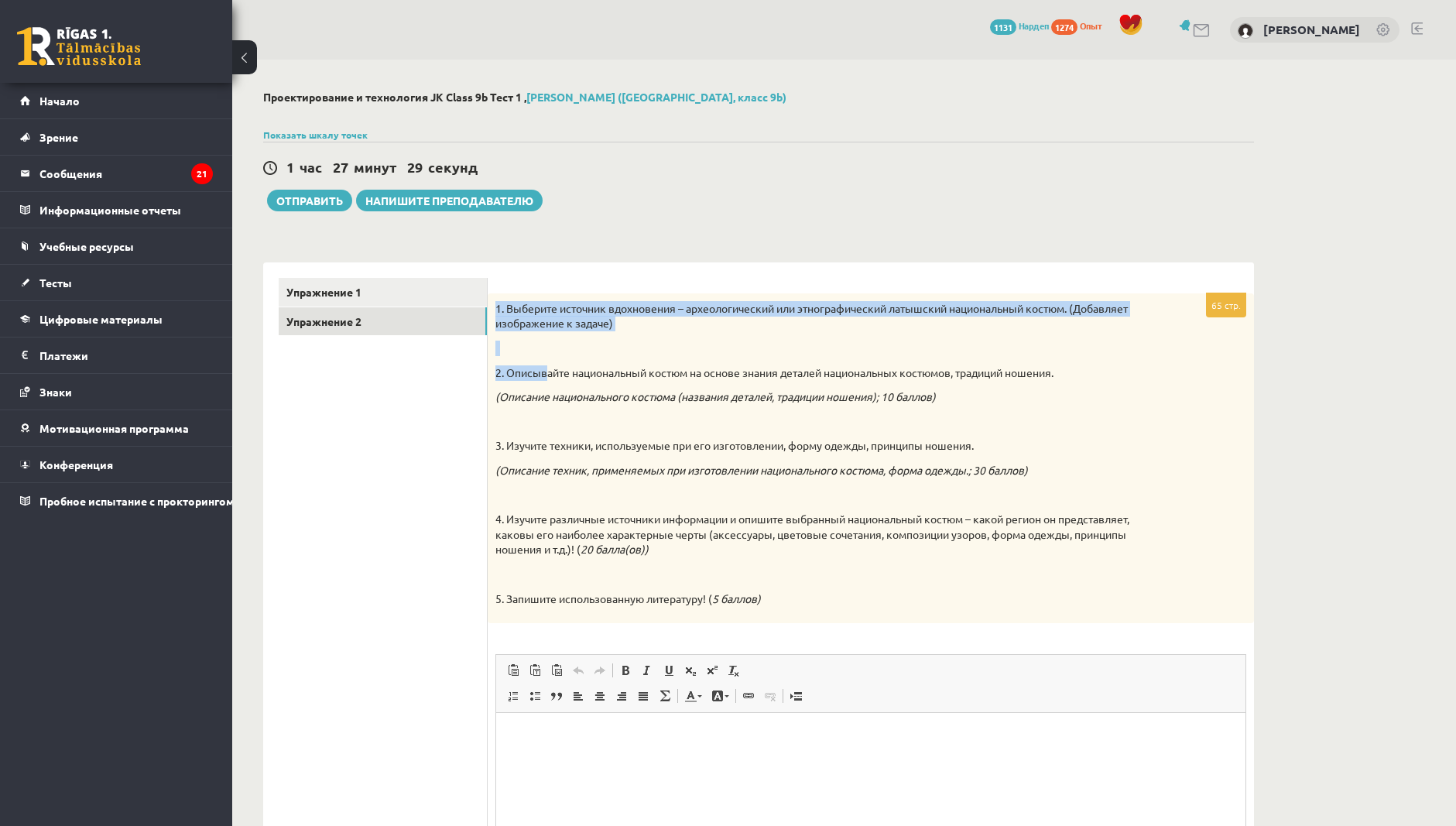
drag, startPoint x: 500, startPoint y: 318, endPoint x: 546, endPoint y: 367, distance: 67.2
click at [546, 367] on div "1. Выберите источник вдохновения – археологический или этнографический латышски…" at bounding box center [871, 458] width 767 height 330
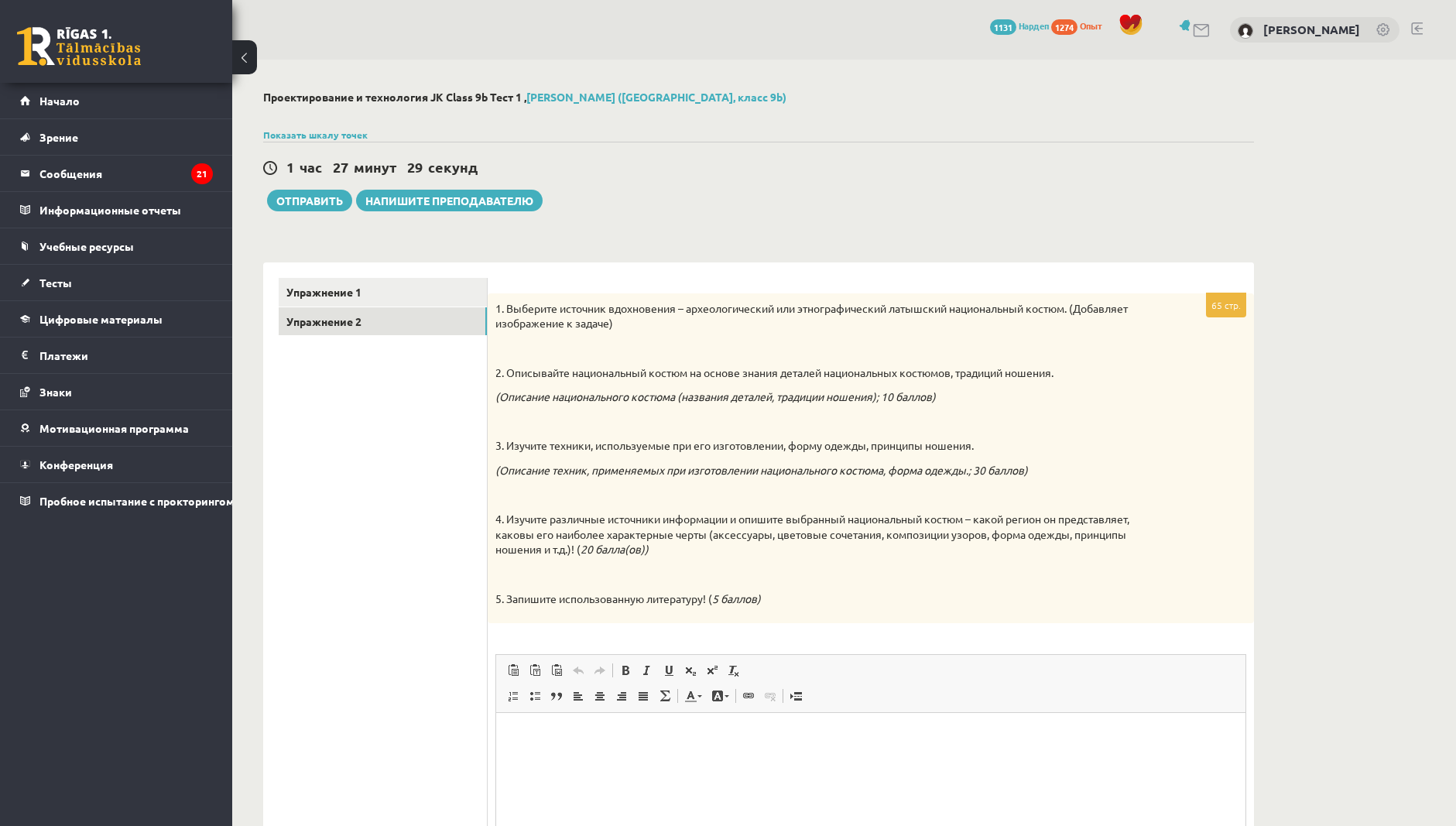
drag, startPoint x: 1066, startPoint y: 173, endPoint x: 1148, endPoint y: 115, distance: 100.4
click at [1070, 169] on div "1 час 27 минут 29 секунд" at bounding box center [758, 168] width 991 height 20
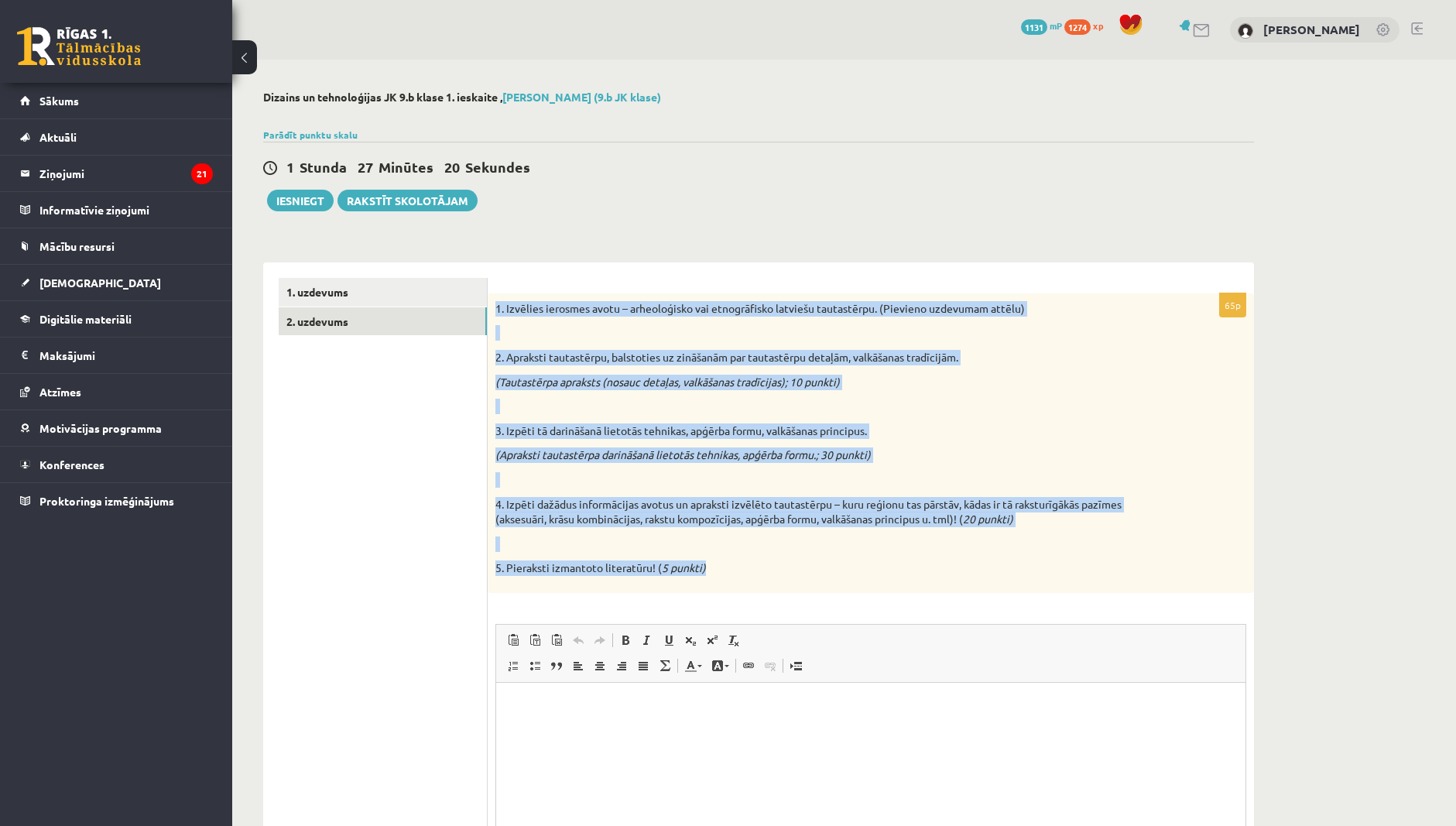
drag, startPoint x: 498, startPoint y: 304, endPoint x: 730, endPoint y: 561, distance: 346.2
click at [730, 561] on div "1. Izvēlies ierosmes avotu – arheoloģisko vai etnogrāfisko latviešu tautastērpu…" at bounding box center [871, 443] width 767 height 300
copy div "1. Izvēlies ierosmes avotu – arheoloģisko vai etnogrāfisko latviešu tautastērpu…"
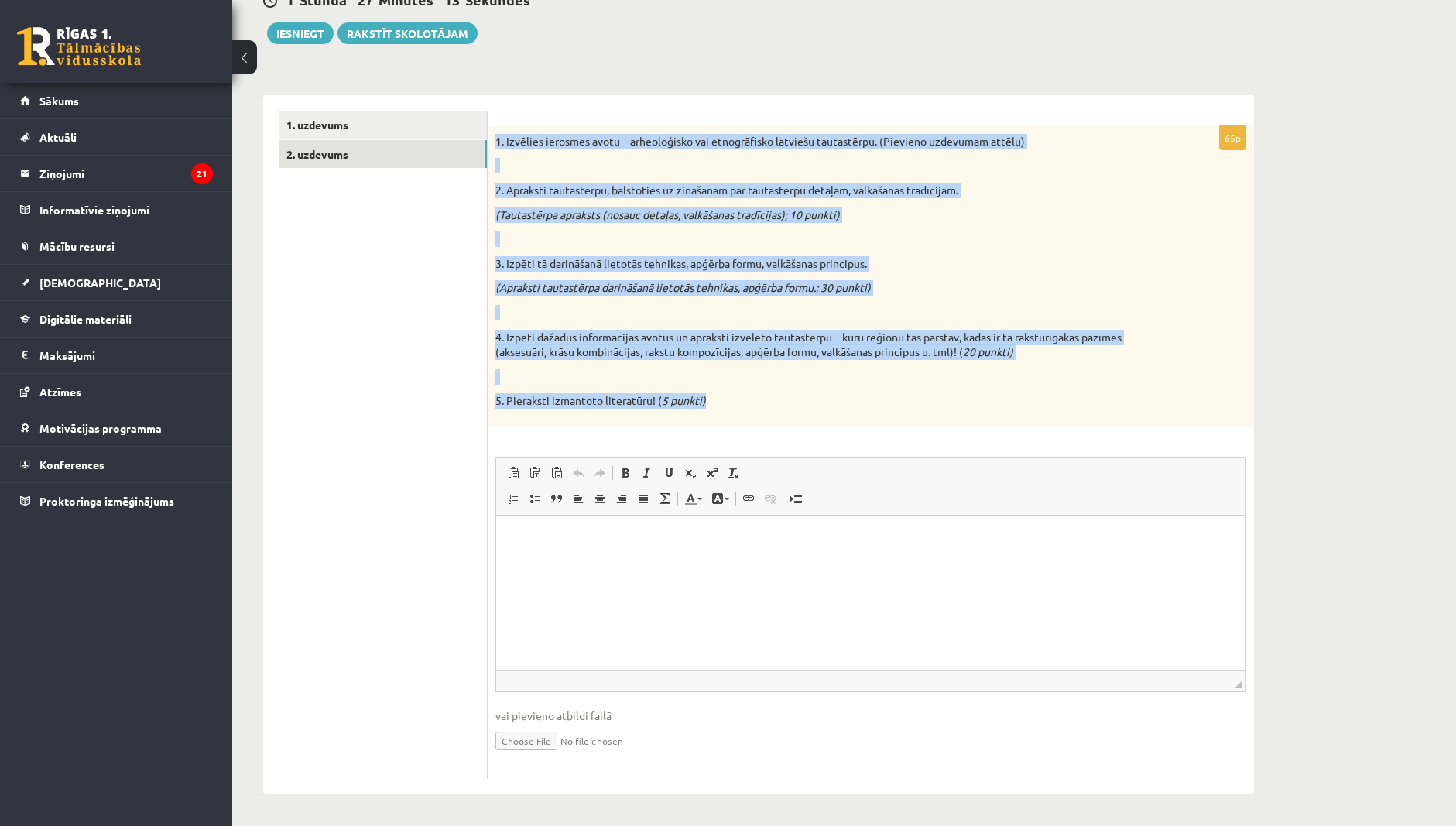
scroll to position [168, 0]
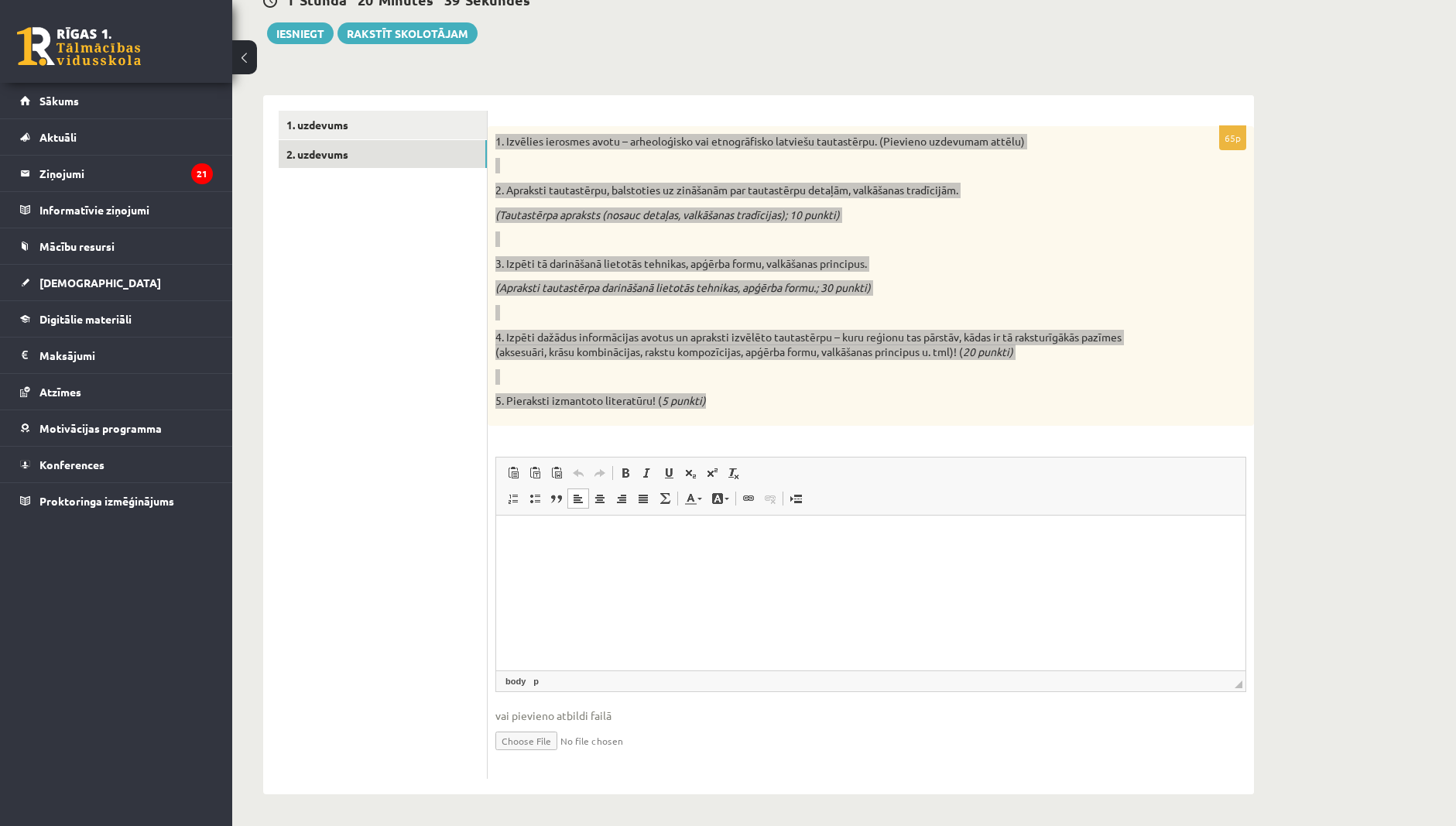
click at [586, 555] on html at bounding box center [870, 539] width 749 height 47
paste body "Editor, wiswyg-editor-user-answer-47433915049380"
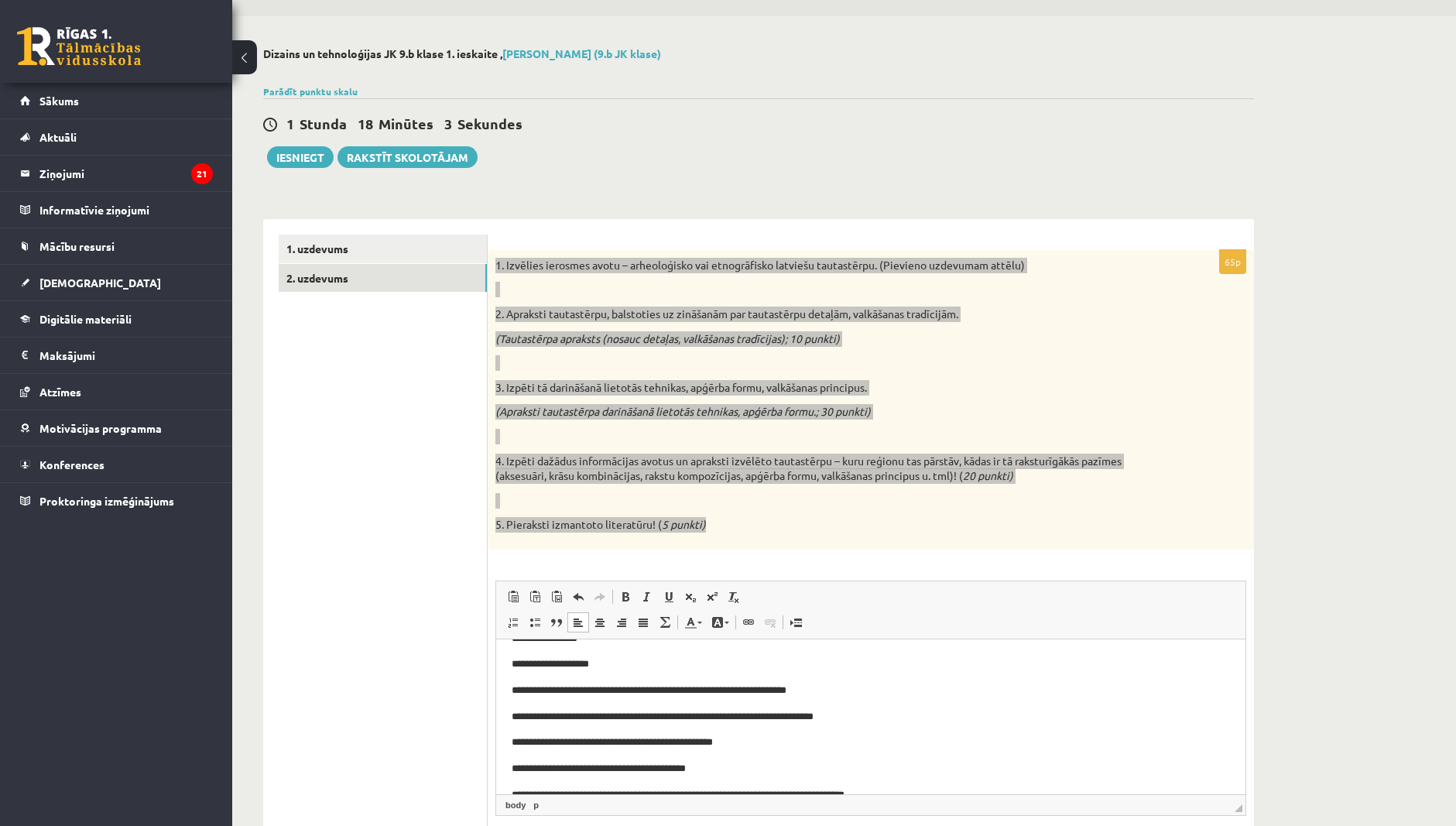
scroll to position [0, 0]
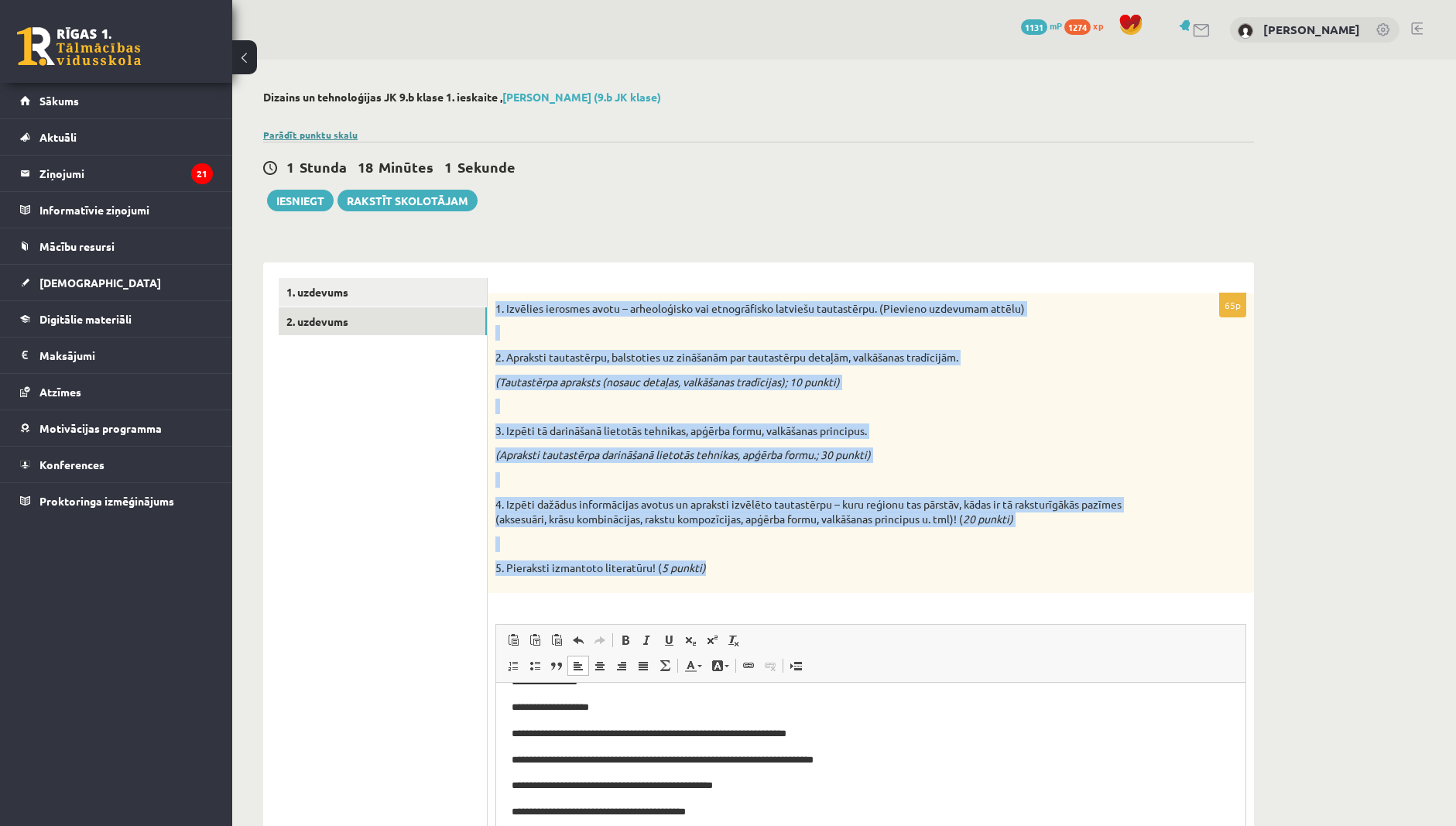
click at [312, 129] on link "Parādīt punktu skalu" at bounding box center [310, 135] width 94 height 13
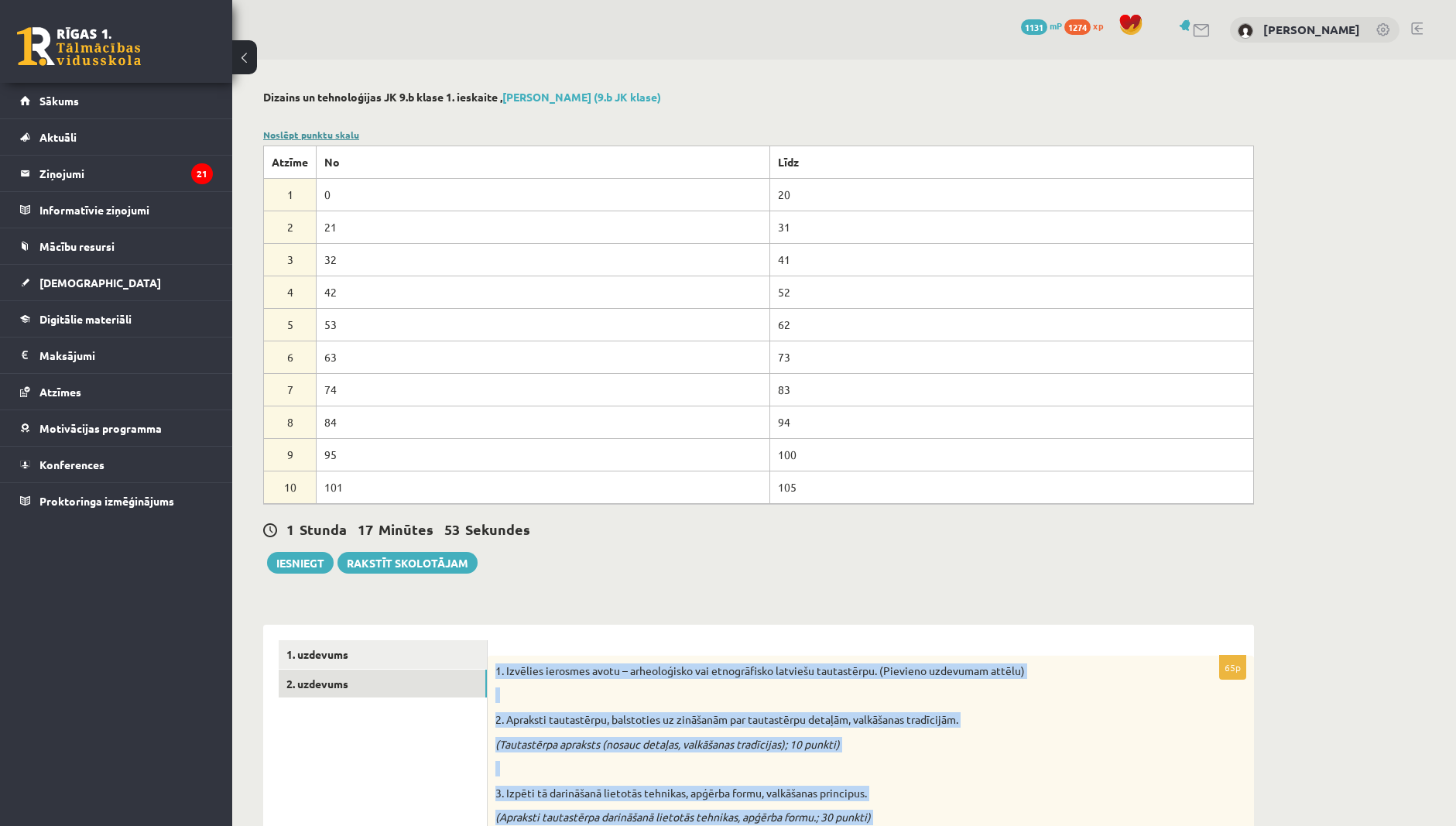
click at [312, 129] on link "Noslēpt punktu skalu" at bounding box center [311, 135] width 96 height 13
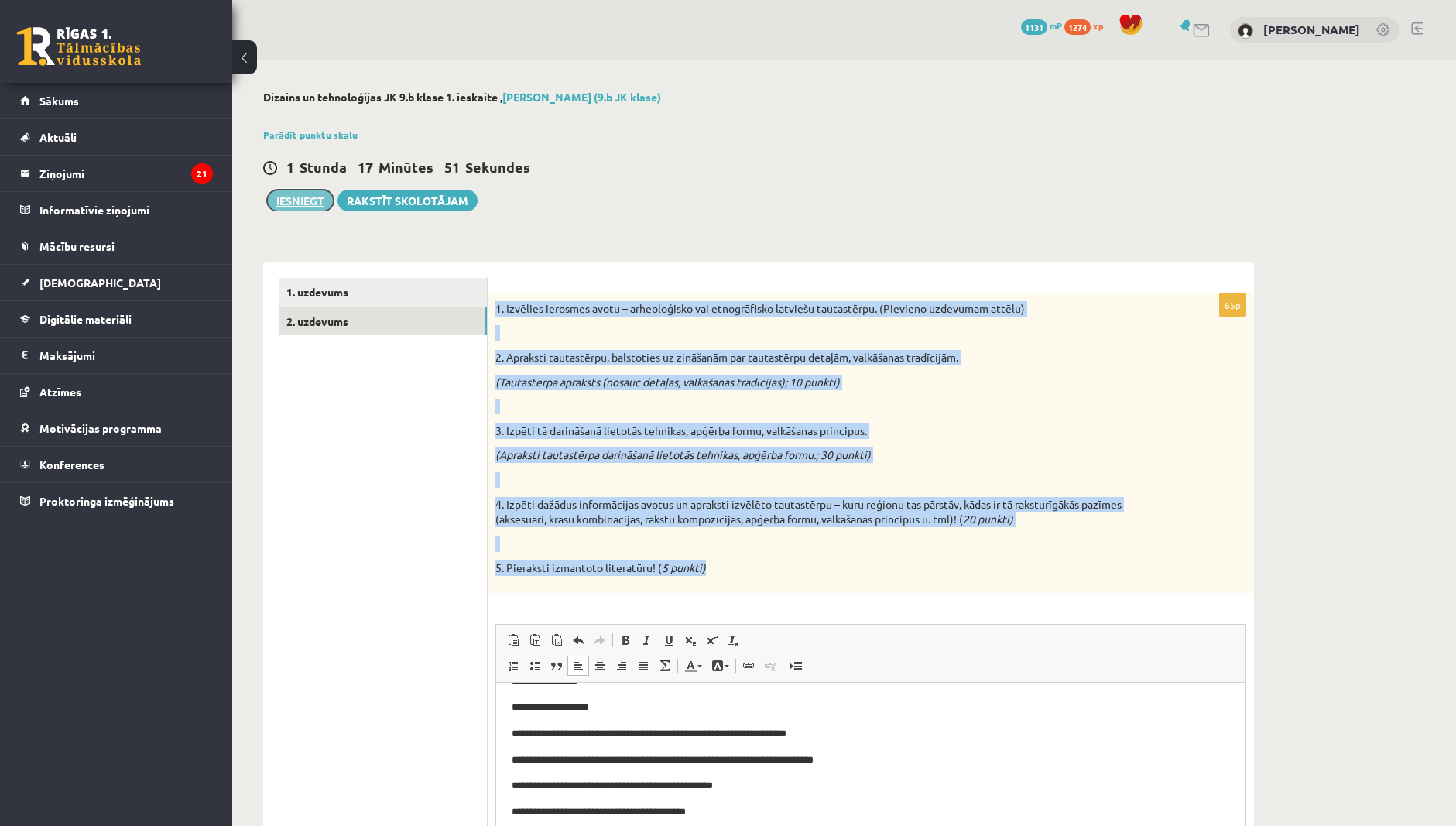
click at [321, 198] on button "Iesniegt" at bounding box center [300, 201] width 67 height 22
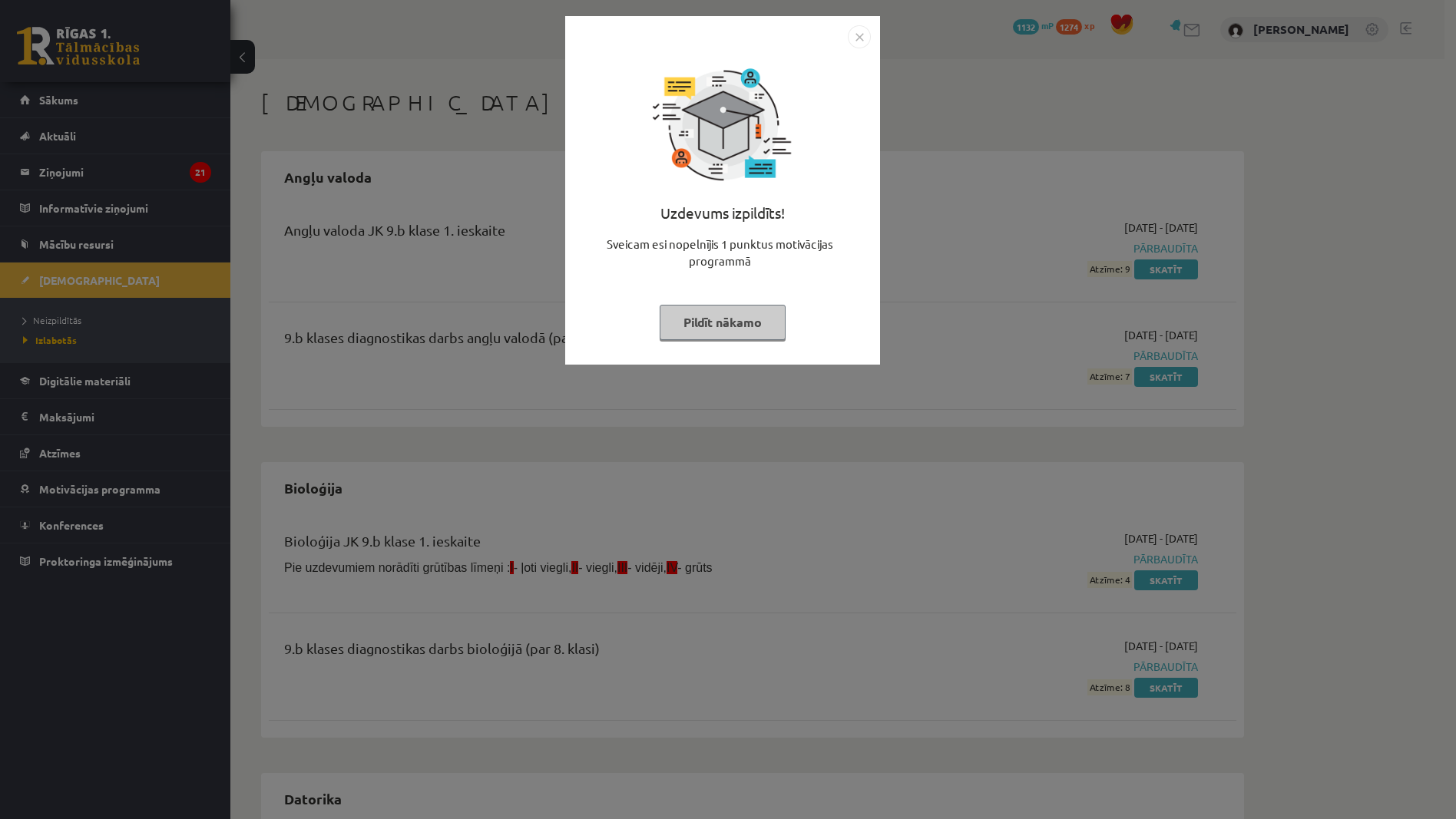
click at [755, 323] on button "Pildīt nākamo" at bounding box center [722, 323] width 126 height 35
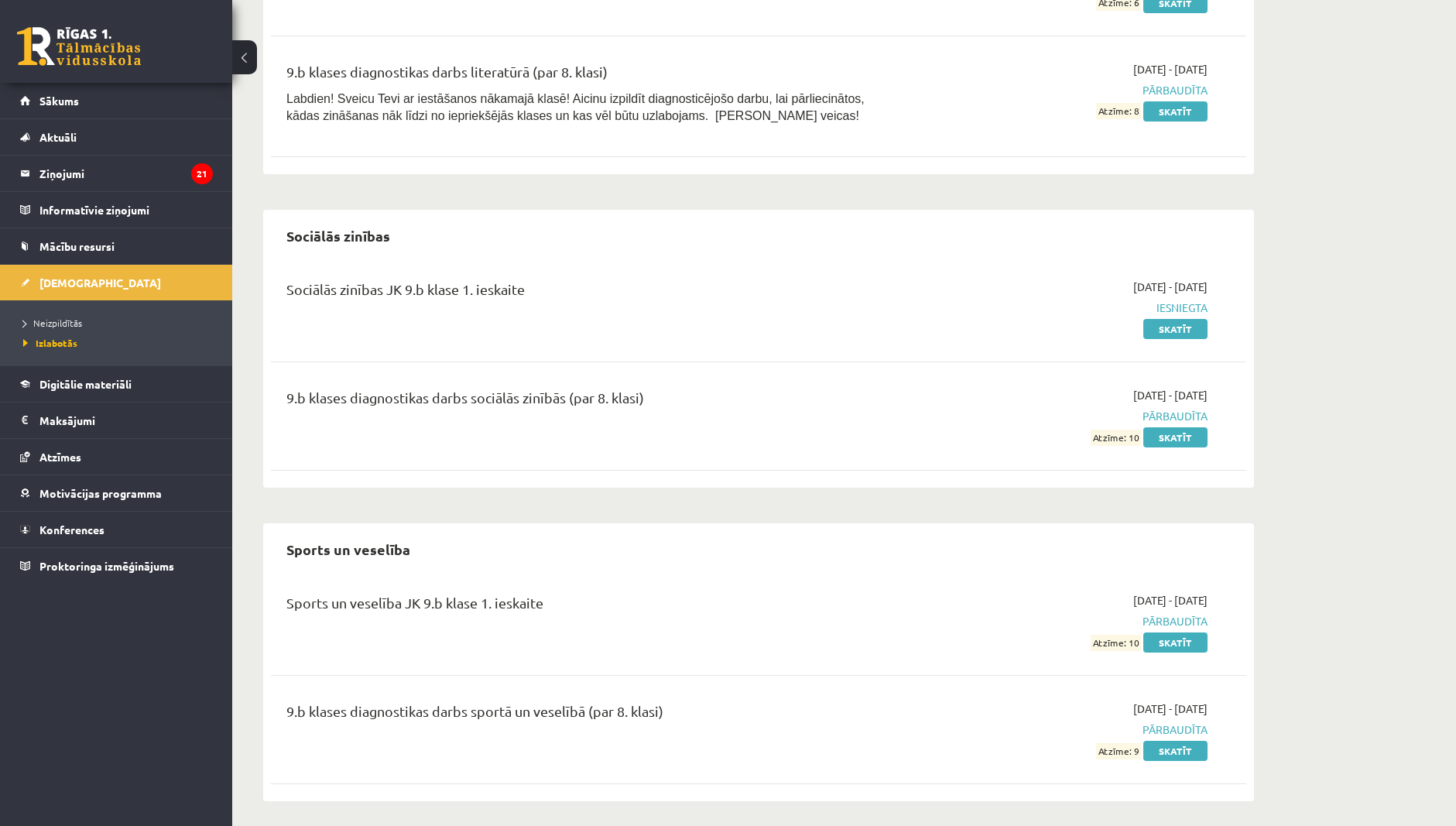
scroll to position [3435, 0]
